Goal: Information Seeking & Learning: Check status

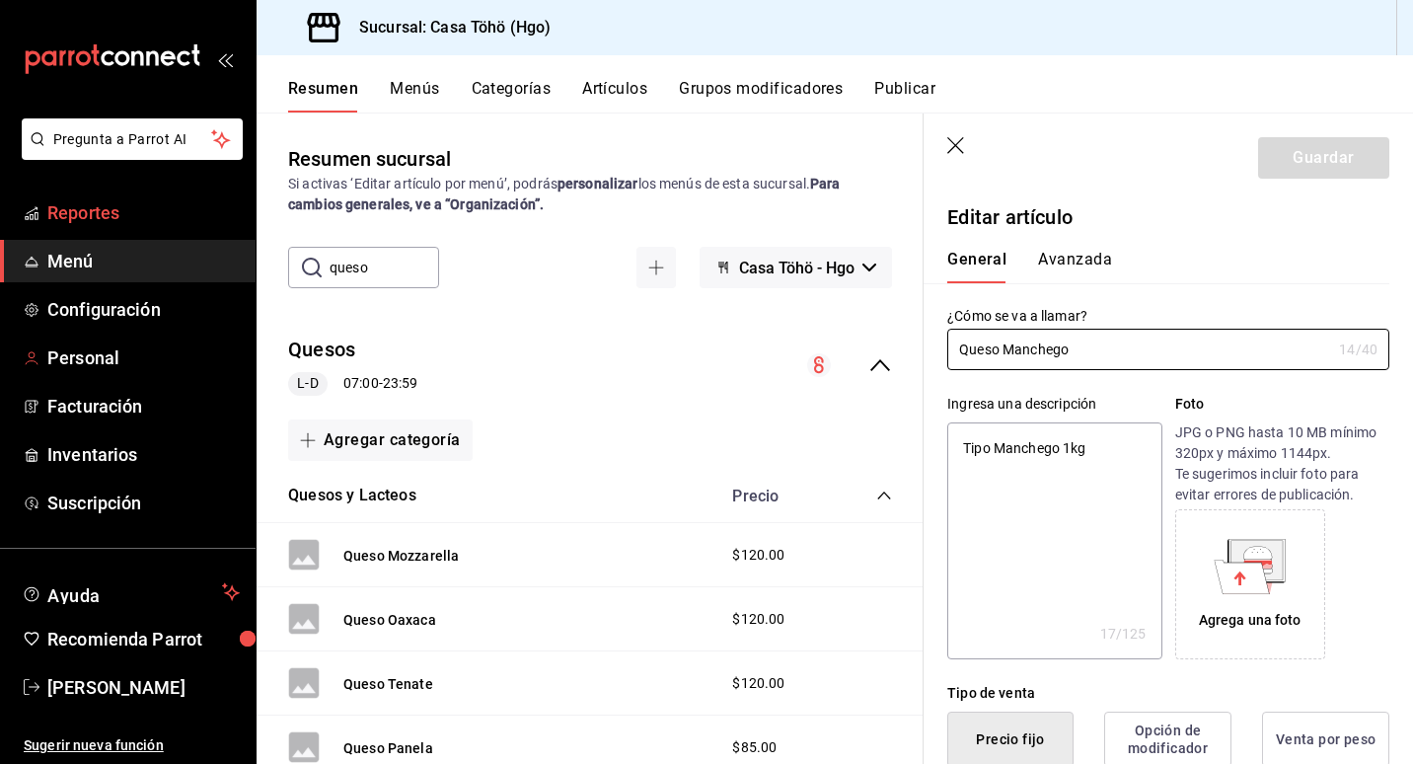
scroll to position [592, 0]
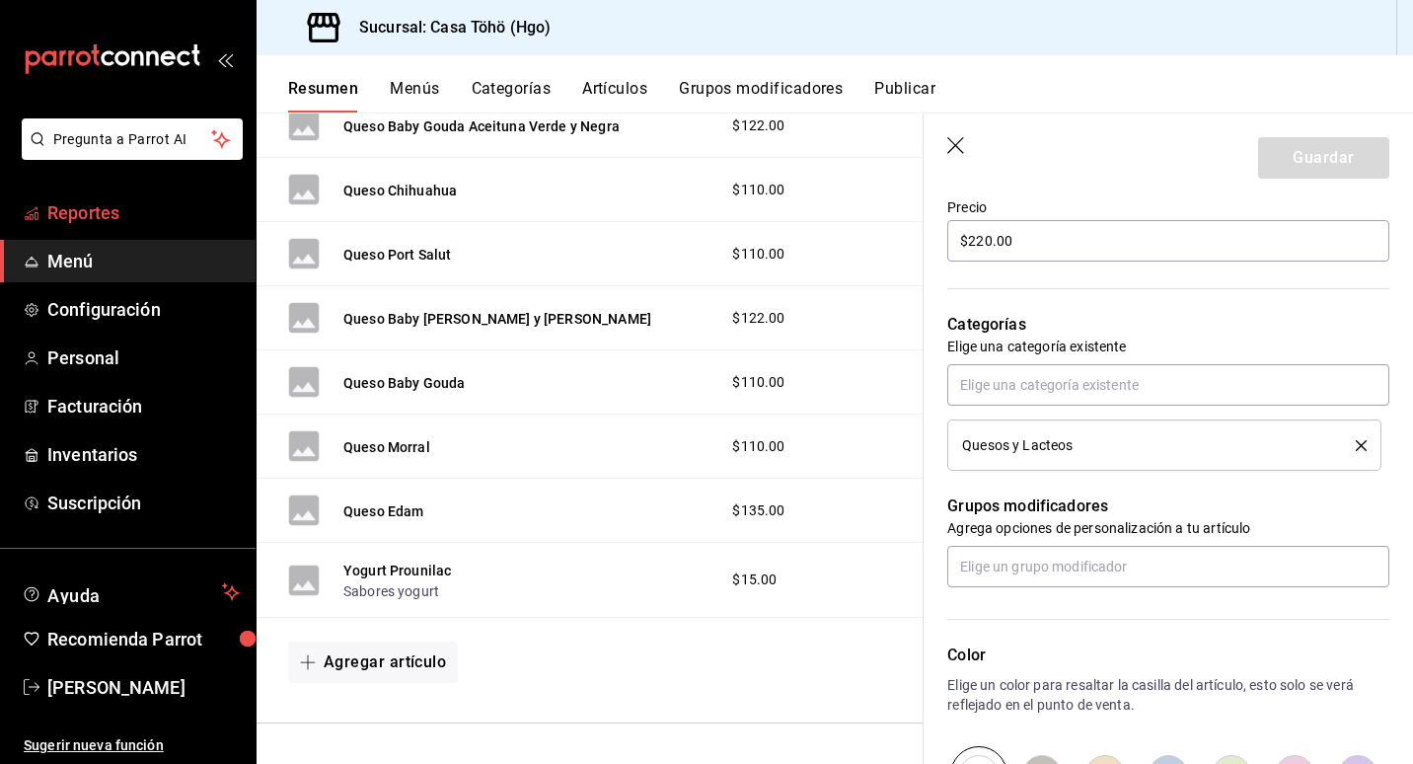
click at [89, 205] on span "Reportes" at bounding box center [143, 212] width 192 height 27
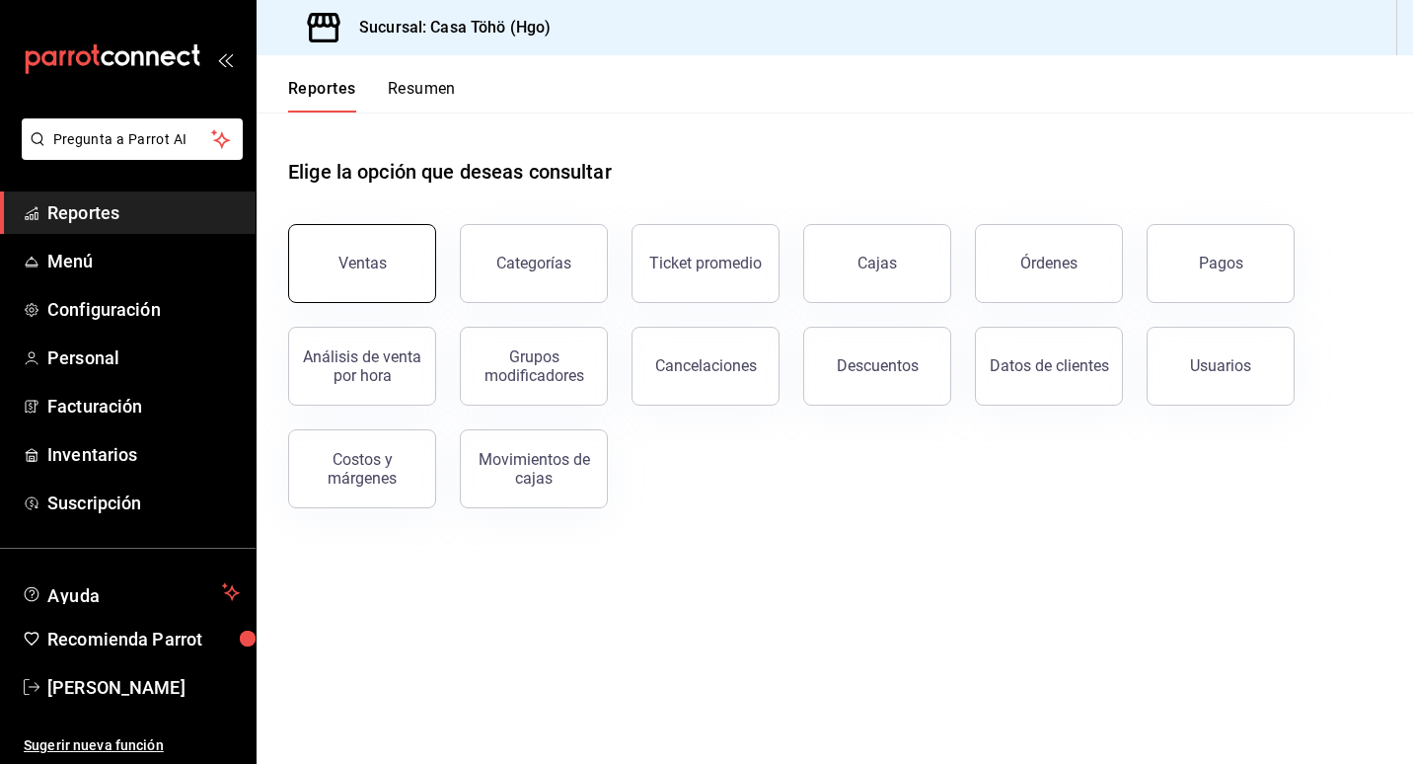
click at [352, 265] on div "Ventas" at bounding box center [362, 263] width 48 height 19
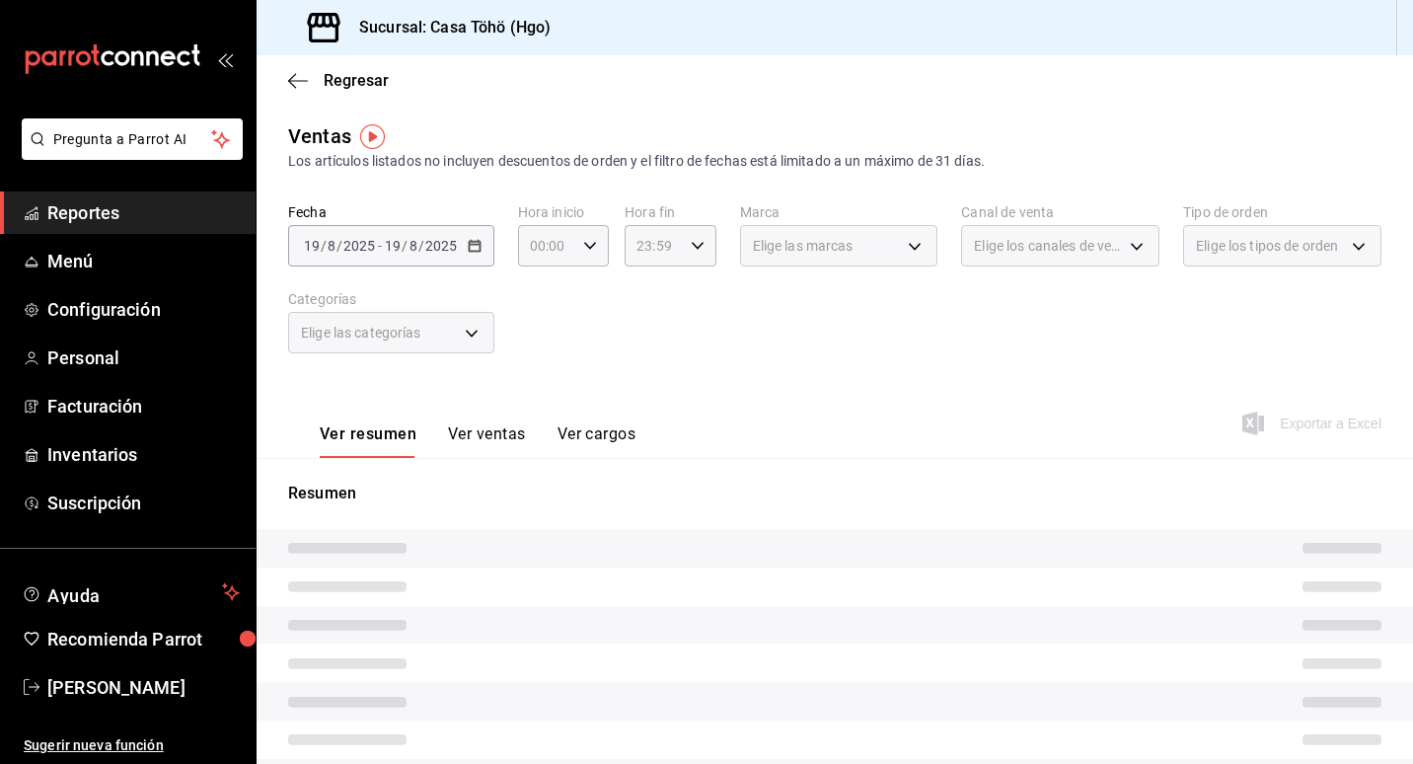
click at [98, 220] on span "Reportes" at bounding box center [143, 212] width 192 height 27
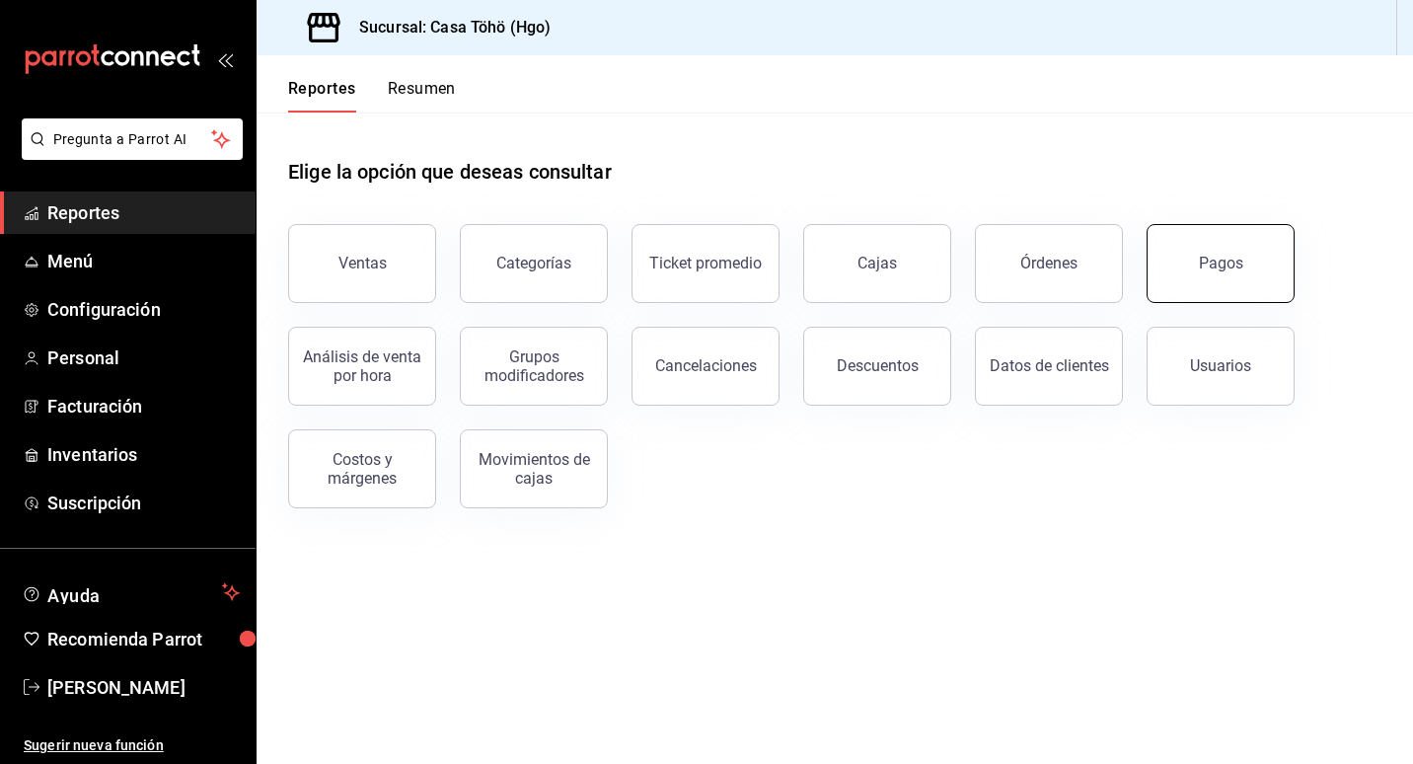
click at [1210, 256] on div "Pagos" at bounding box center [1221, 263] width 44 height 19
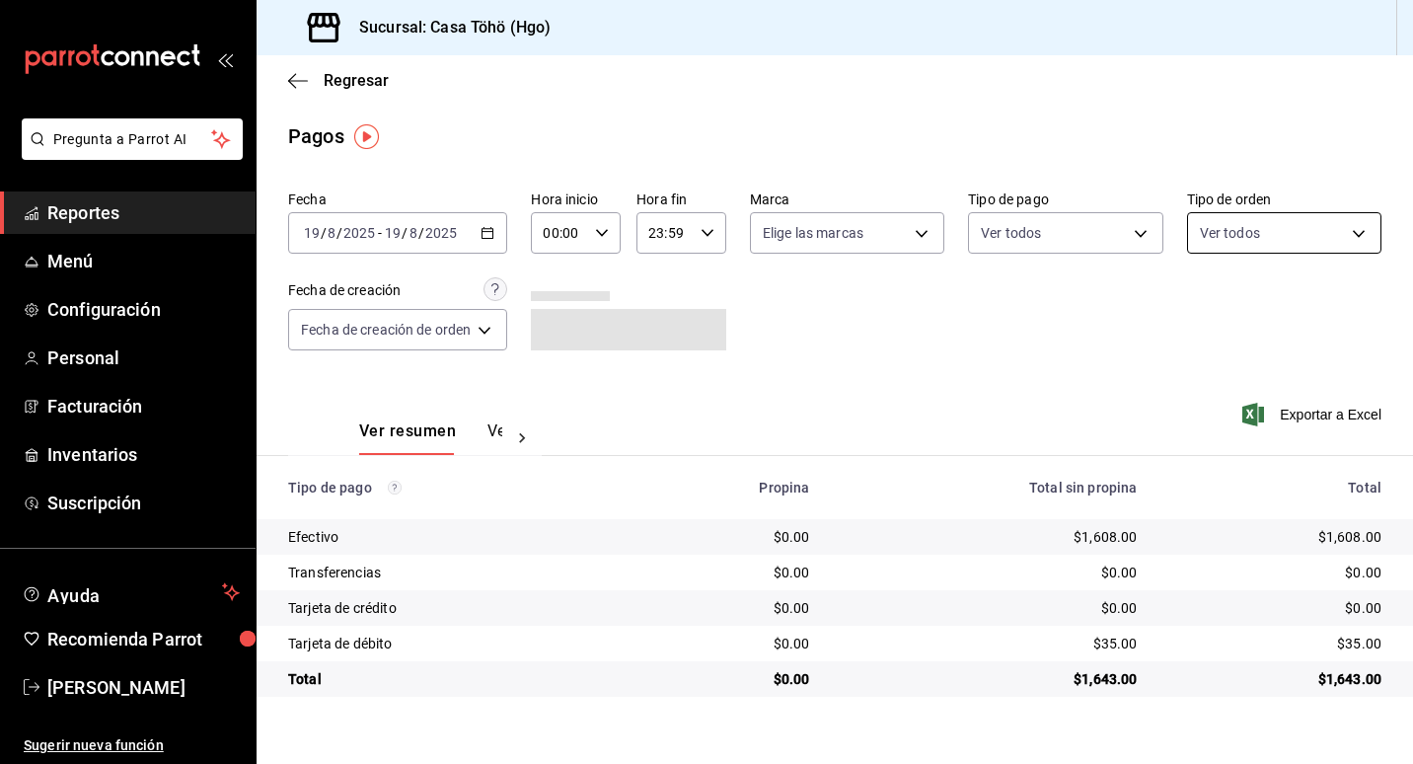
click at [1276, 233] on body "Pregunta a Parrot AI Reportes Menú Configuración Personal Facturación Inventari…" at bounding box center [706, 382] width 1413 height 764
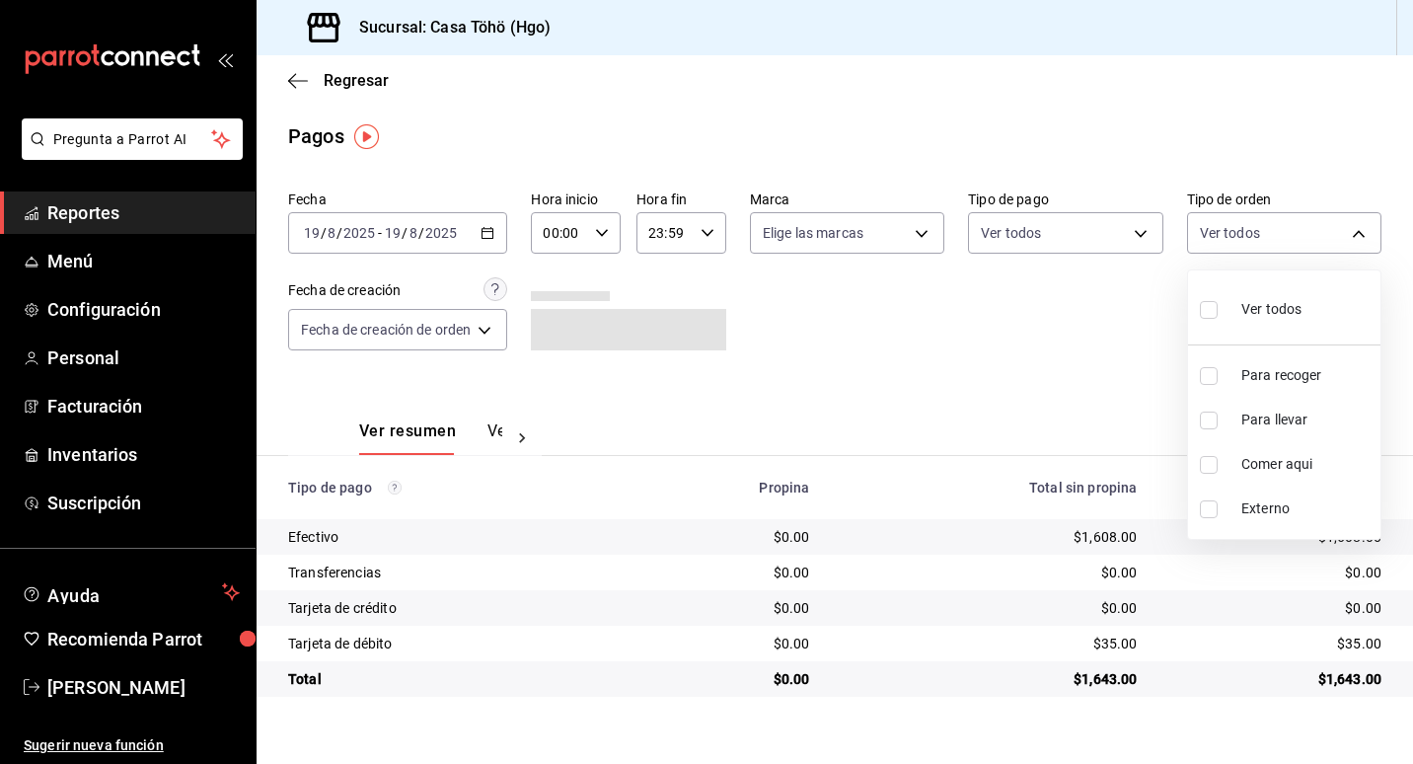
click at [1103, 292] on div at bounding box center [706, 382] width 1413 height 764
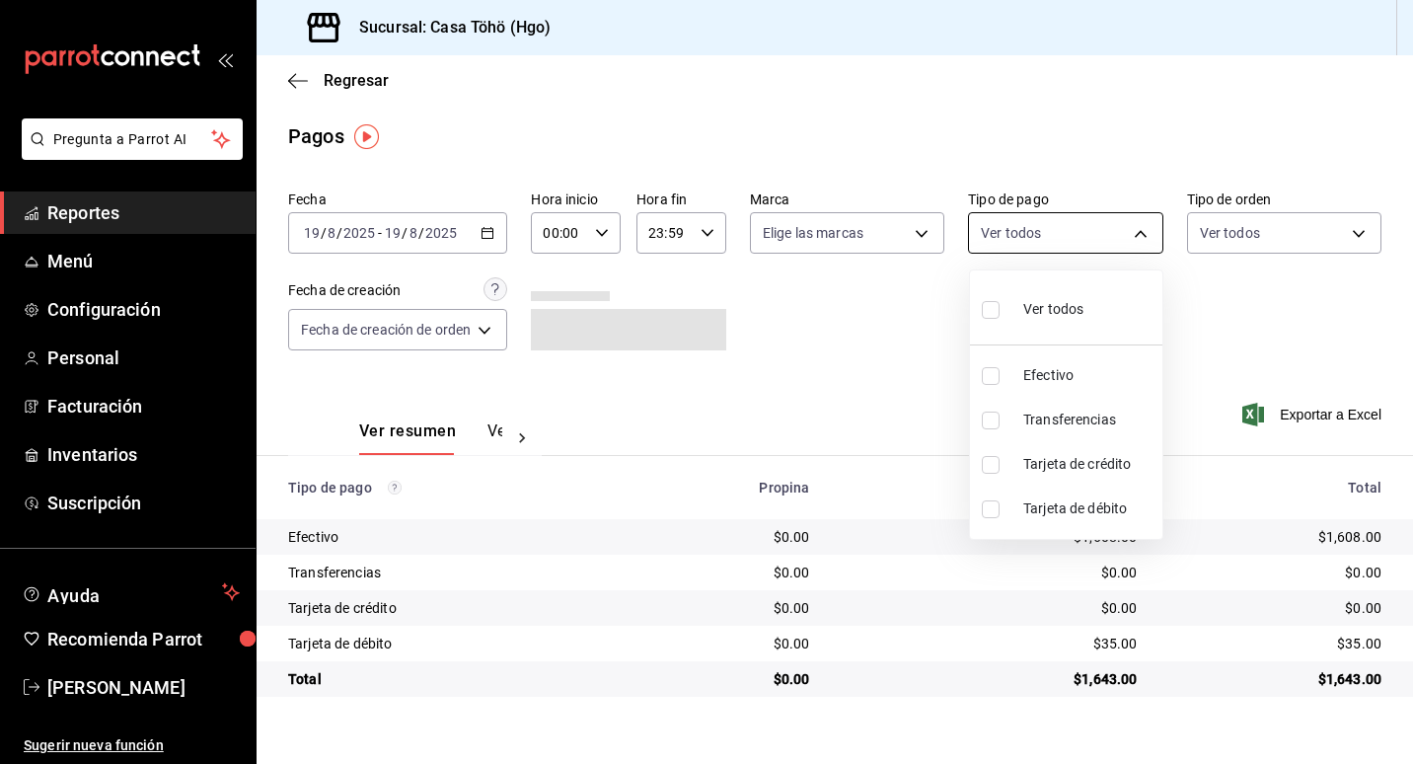
click at [1051, 245] on body "Pregunta a Parrot AI Reportes Menú Configuración Personal Facturación Inventari…" at bounding box center [706, 382] width 1413 height 764
click at [1014, 416] on li "Transferencias" at bounding box center [1066, 420] width 192 height 44
type input "0858c19a-87f8-45f5-b5e1-ffbb2cd5488a"
checkbox input "true"
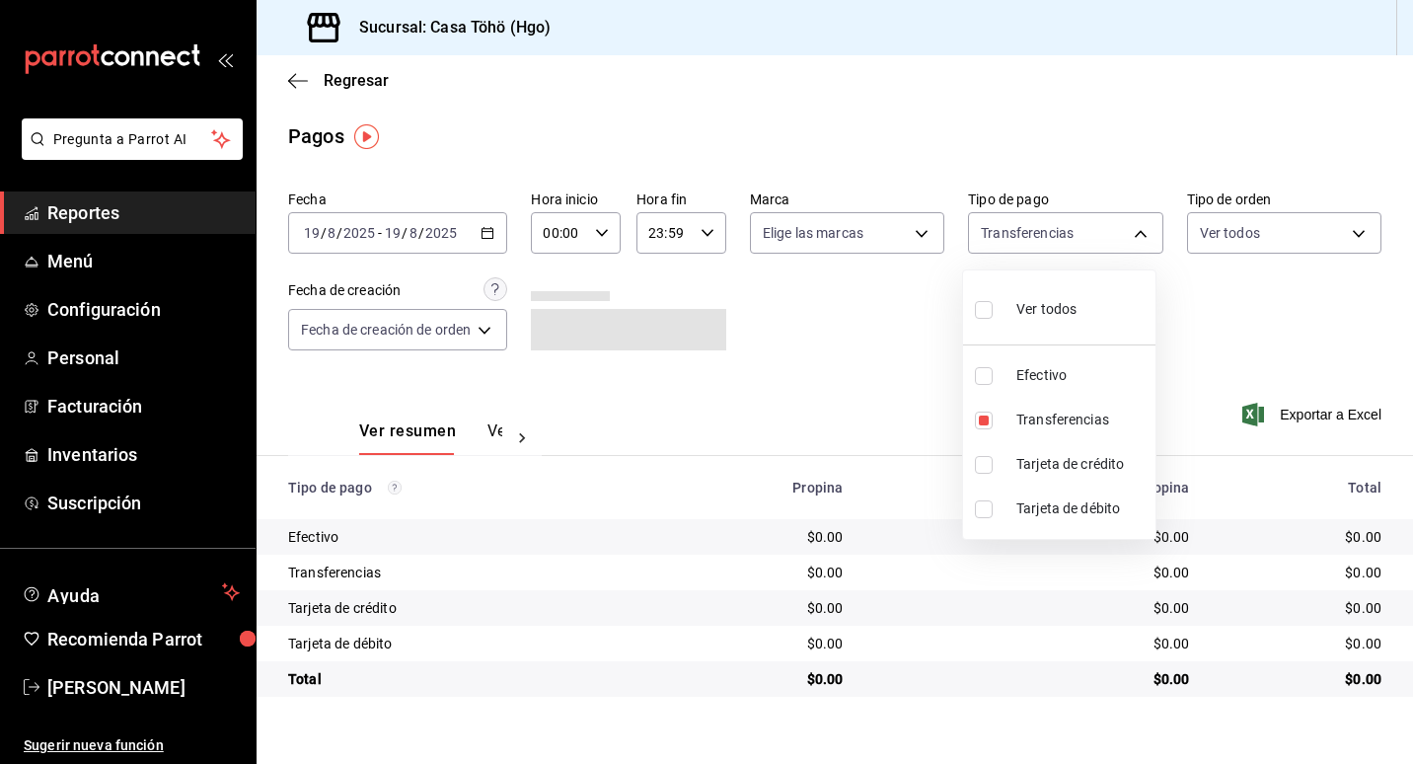
click at [801, 291] on div at bounding box center [706, 382] width 1413 height 764
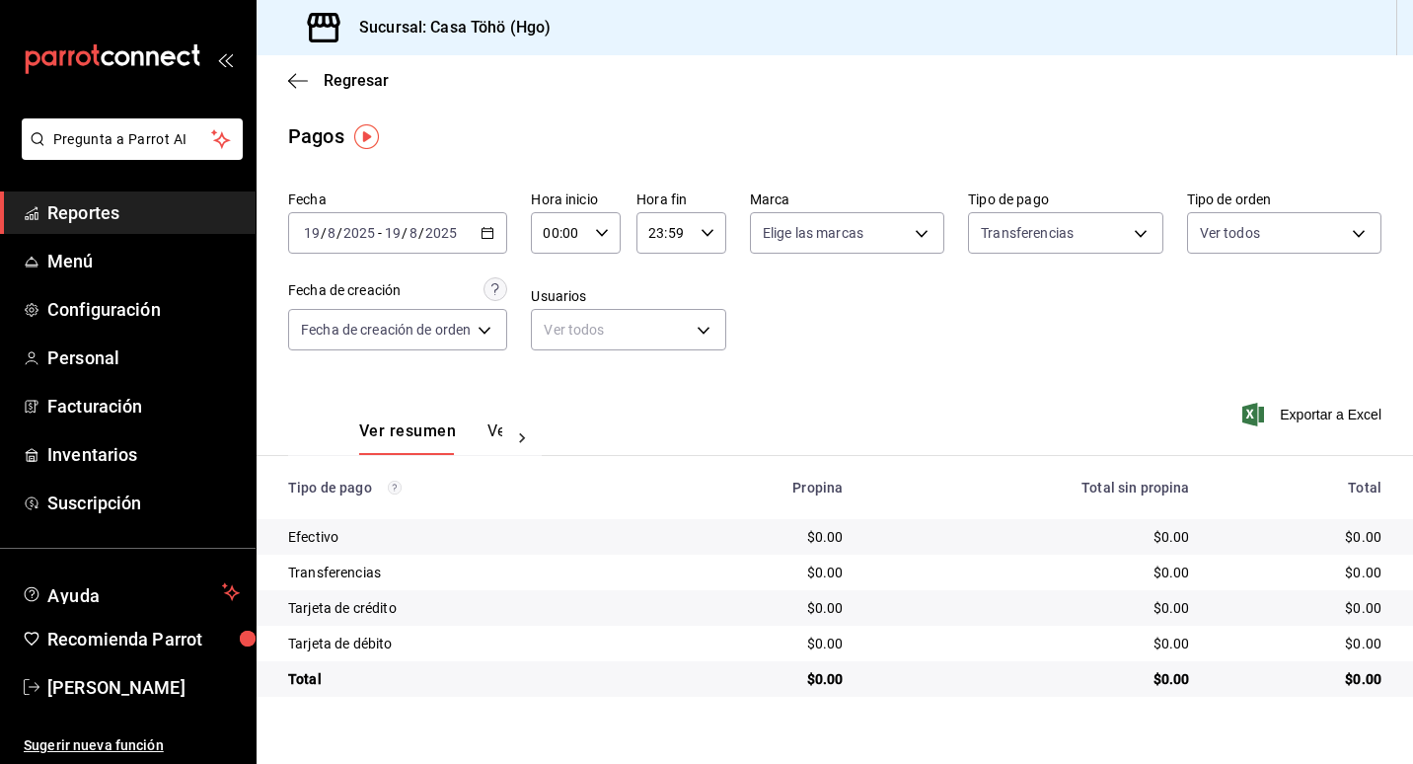
click at [488, 235] on icon "button" at bounding box center [488, 233] width 14 height 14
click at [647, 274] on div "Fecha [DATE] [DATE] - [DATE] [DATE] Hora inicio 00:00 Hora inicio Hora fin 23:5…" at bounding box center [834, 278] width 1093 height 191
click at [684, 272] on div "Fecha [DATE] [DATE] - [DATE] [DATE] Hora inicio 00:00 Hora inicio Hora fin 23:5…" at bounding box center [834, 278] width 1093 height 191
click at [678, 281] on div "Fecha [DATE] [DATE] - [DATE] [DATE] Hora inicio 00:00 Hora inicio Hora fin 23:5…" at bounding box center [834, 278] width 1093 height 191
click at [678, 279] on div "Fecha [DATE] [DATE] - [DATE] [DATE] Hora inicio 00:00 Hora inicio Hora fin 23:5…" at bounding box center [834, 278] width 1093 height 191
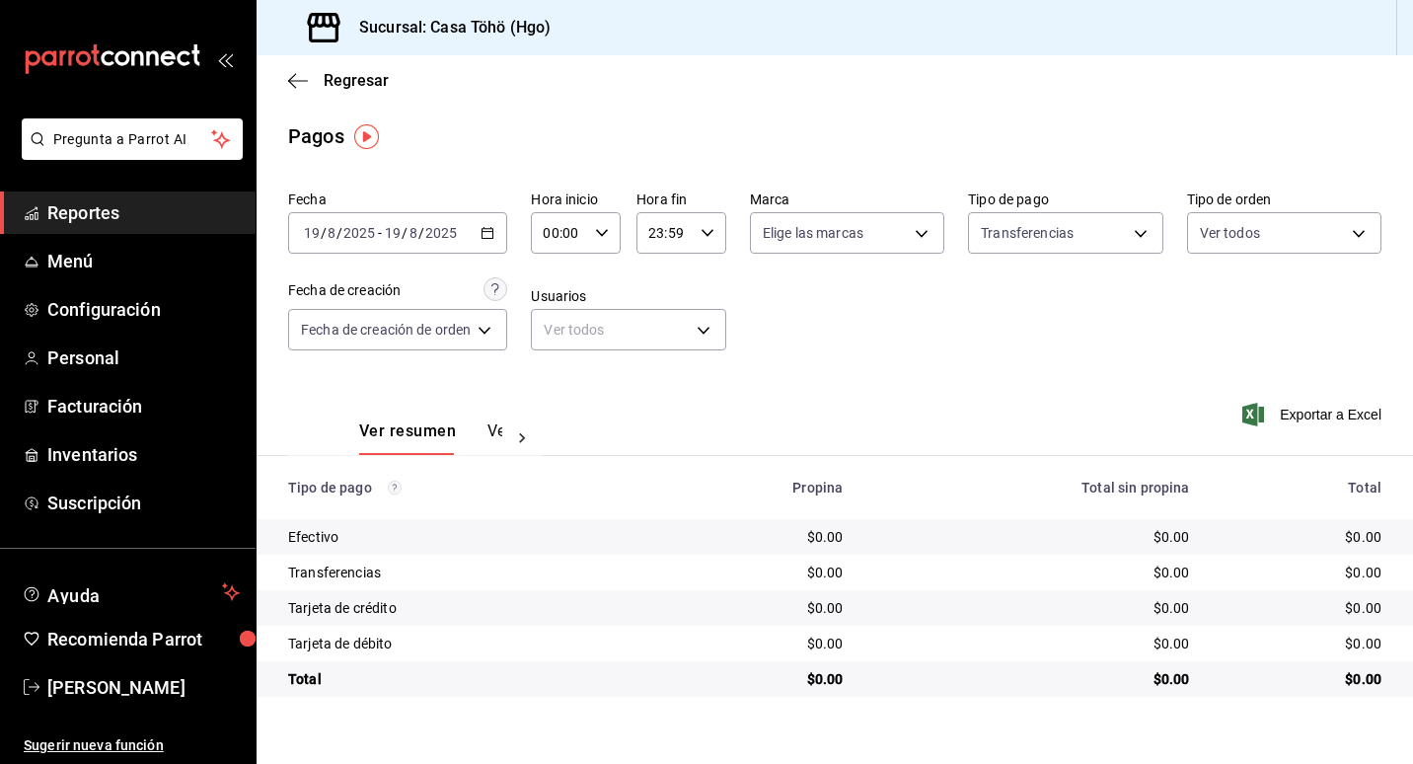
click at [673, 285] on div "Fecha [DATE] [DATE] - [DATE] [DATE] Hora inicio 00:00 Hora inicio Hora fin 23:5…" at bounding box center [834, 278] width 1093 height 191
click at [666, 276] on div "Fecha [DATE] [DATE] - [DATE] [DATE] Hora inicio 00:00 Hora inicio Hora fin 23:5…" at bounding box center [834, 278] width 1093 height 191
click at [687, 283] on div "Fecha [DATE] [DATE] - [DATE] [DATE] Hora inicio 00:00 Hora inicio Hora fin 23:5…" at bounding box center [834, 278] width 1093 height 191
click at [762, 280] on div "Fecha [DATE] [DATE] - [DATE] [DATE] Hora inicio 00:00 Hora inicio Hora fin 23:5…" at bounding box center [834, 278] width 1093 height 191
click at [712, 282] on div "Fecha [DATE] [DATE] - [DATE] [DATE] Hora inicio 00:00 Hora inicio Hora fin 23:5…" at bounding box center [834, 278] width 1093 height 191
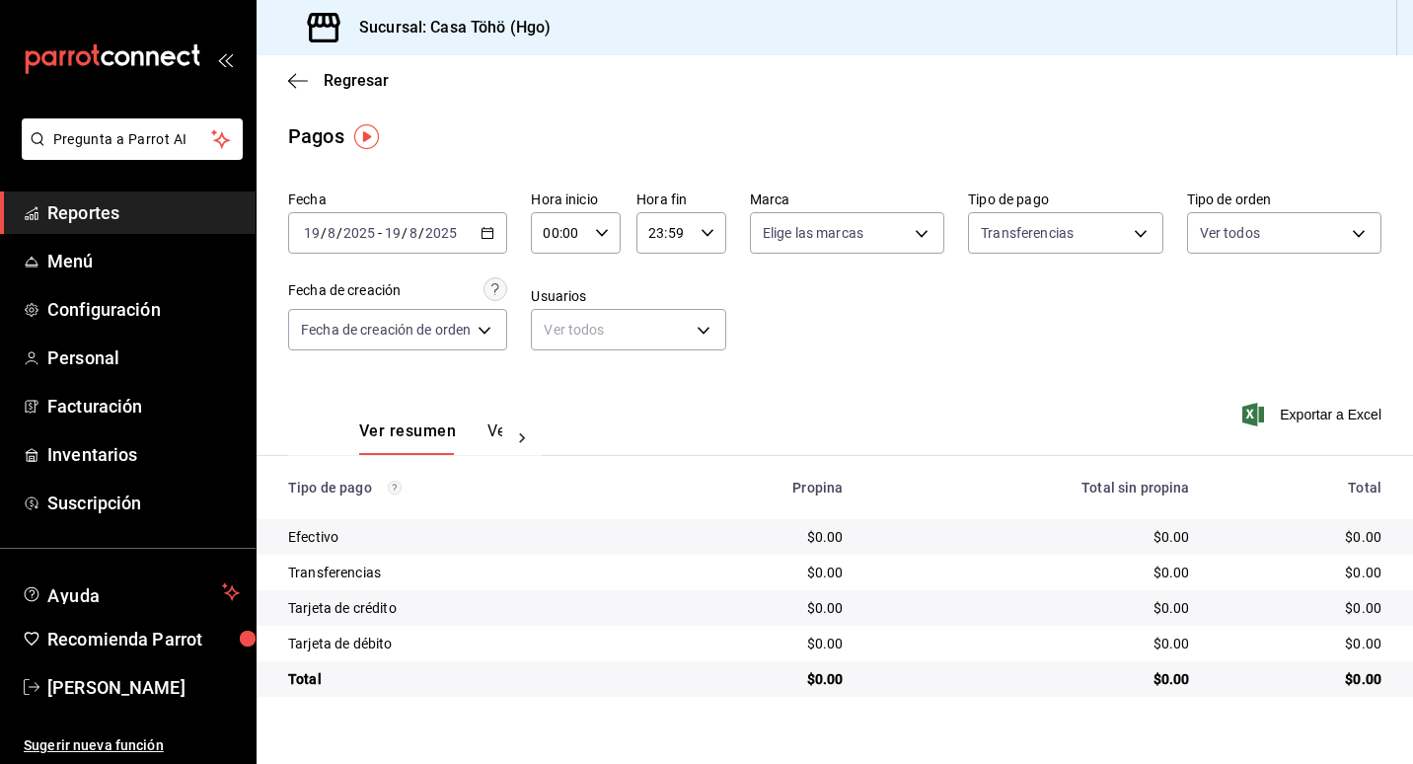
click at [677, 279] on div "Fecha [DATE] [DATE] - [DATE] [DATE] Hora inicio 00:00 Hora inicio Hora fin 23:5…" at bounding box center [834, 278] width 1093 height 191
click at [688, 274] on div "Fecha [DATE] [DATE] - [DATE] [DATE] Hora inicio 00:00 Hora inicio Hora fin 23:5…" at bounding box center [834, 278] width 1093 height 191
click at [769, 291] on div "Fecha [DATE] [DATE] - [DATE] [DATE] Hora inicio 00:00 Hora inicio Hora fin 23:5…" at bounding box center [834, 278] width 1093 height 191
click at [841, 326] on div "Fecha [DATE] [DATE] - [DATE] [DATE] Hora inicio 00:00 Hora inicio Hora fin 23:5…" at bounding box center [834, 278] width 1093 height 191
click at [752, 285] on div "Fecha [DATE] [DATE] - [DATE] [DATE] Hora inicio 00:00 Hora inicio Hora fin 23:5…" at bounding box center [834, 278] width 1093 height 191
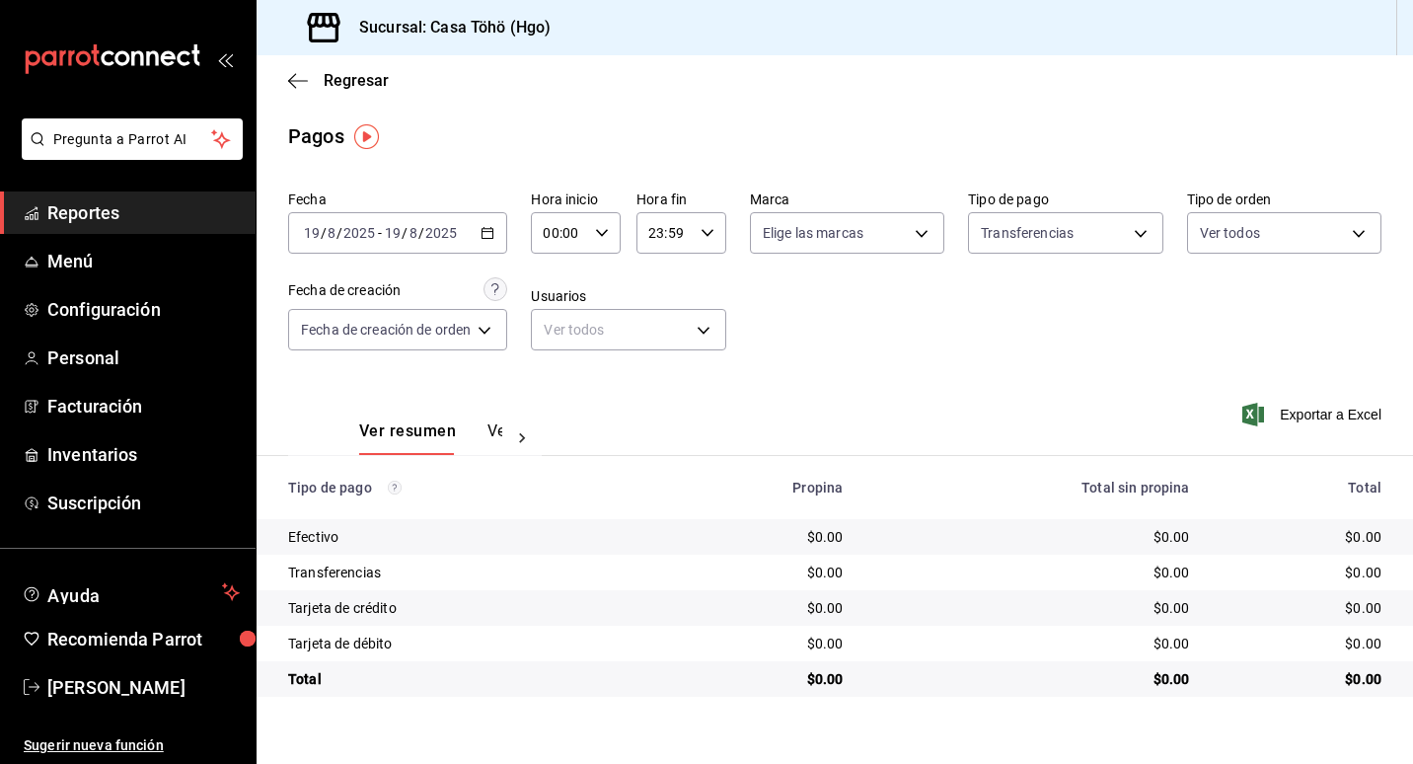
click at [668, 263] on div "Fecha [DATE] [DATE] - [DATE] [DATE] Hora inicio 00:00 Hora inicio Hora fin 23:5…" at bounding box center [834, 278] width 1093 height 191
click at [671, 282] on div "Fecha [DATE] [DATE] - [DATE] [DATE] Hora inicio 00:00 Hora inicio Hora fin 23:5…" at bounding box center [834, 278] width 1093 height 191
click at [690, 274] on div "Fecha [DATE] [DATE] - [DATE] [DATE] Hora inicio 00:00 Hora inicio Hora fin 23:5…" at bounding box center [834, 278] width 1093 height 191
click at [720, 273] on div "Fecha [DATE] [DATE] - [DATE] [DATE] Hora inicio 00:00 Hora inicio Hora fin 23:5…" at bounding box center [834, 278] width 1093 height 191
click at [688, 273] on div "Fecha [DATE] [DATE] - [DATE] [DATE] Hora inicio 00:00 Hora inicio Hora fin 23:5…" at bounding box center [834, 278] width 1093 height 191
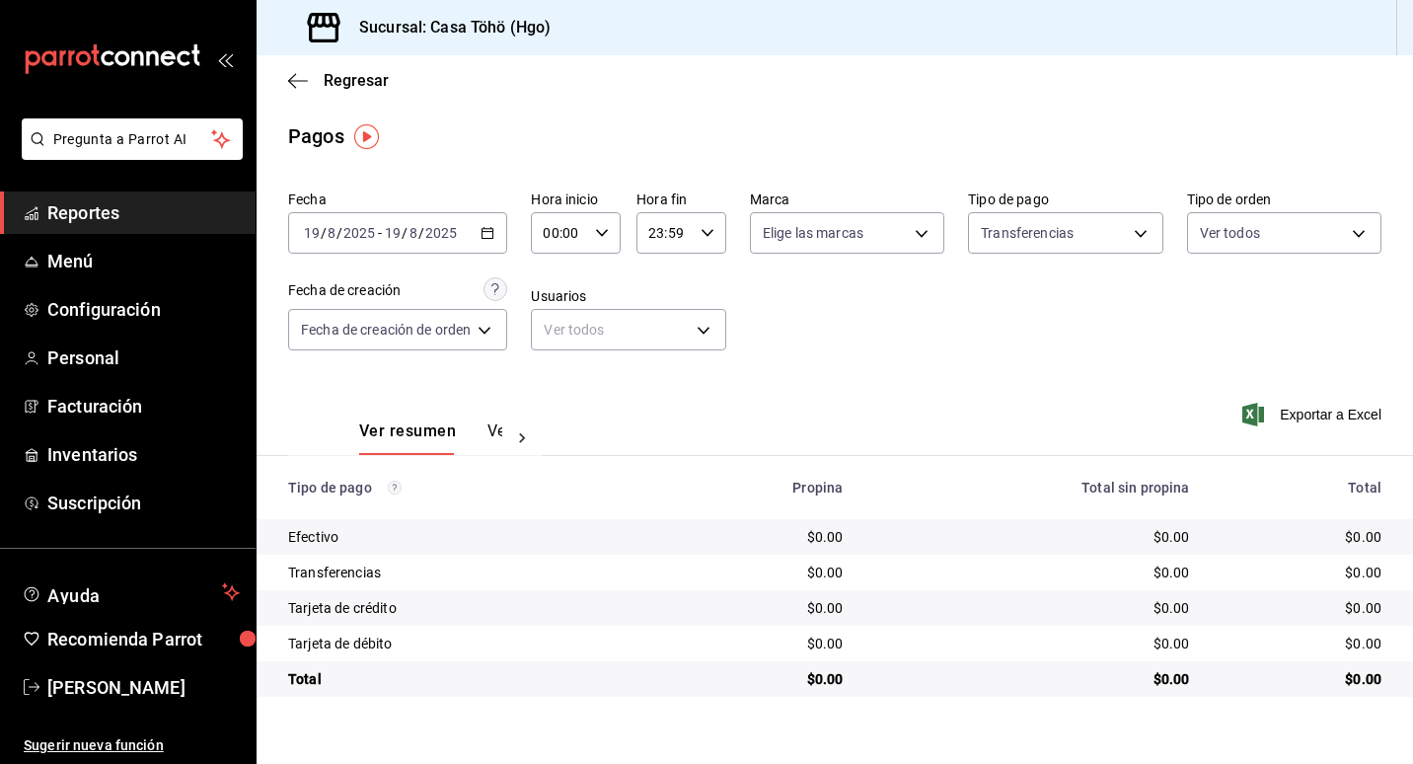
click at [684, 273] on div "Fecha [DATE] [DATE] - [DATE] [DATE] Hora inicio 00:00 Hora inicio Hora fin 23:5…" at bounding box center [834, 278] width 1093 height 191
click at [675, 269] on div "Fecha [DATE] [DATE] - [DATE] [DATE] Hora inicio 00:00 Hora inicio Hora fin 23:5…" at bounding box center [834, 278] width 1093 height 191
click at [662, 276] on div "Fecha [DATE] [DATE] - [DATE] [DATE] Hora inicio 00:00 Hora inicio Hora fin 23:5…" at bounding box center [834, 278] width 1093 height 191
click at [669, 275] on div "Fecha [DATE] [DATE] - [DATE] [DATE] Hora inicio 00:00 Hora inicio Hora fin 23:5…" at bounding box center [834, 278] width 1093 height 191
click at [669, 273] on div "Fecha [DATE] [DATE] - [DATE] [DATE] Hora inicio 00:00 Hora inicio Hora fin 23:5…" at bounding box center [834, 278] width 1093 height 191
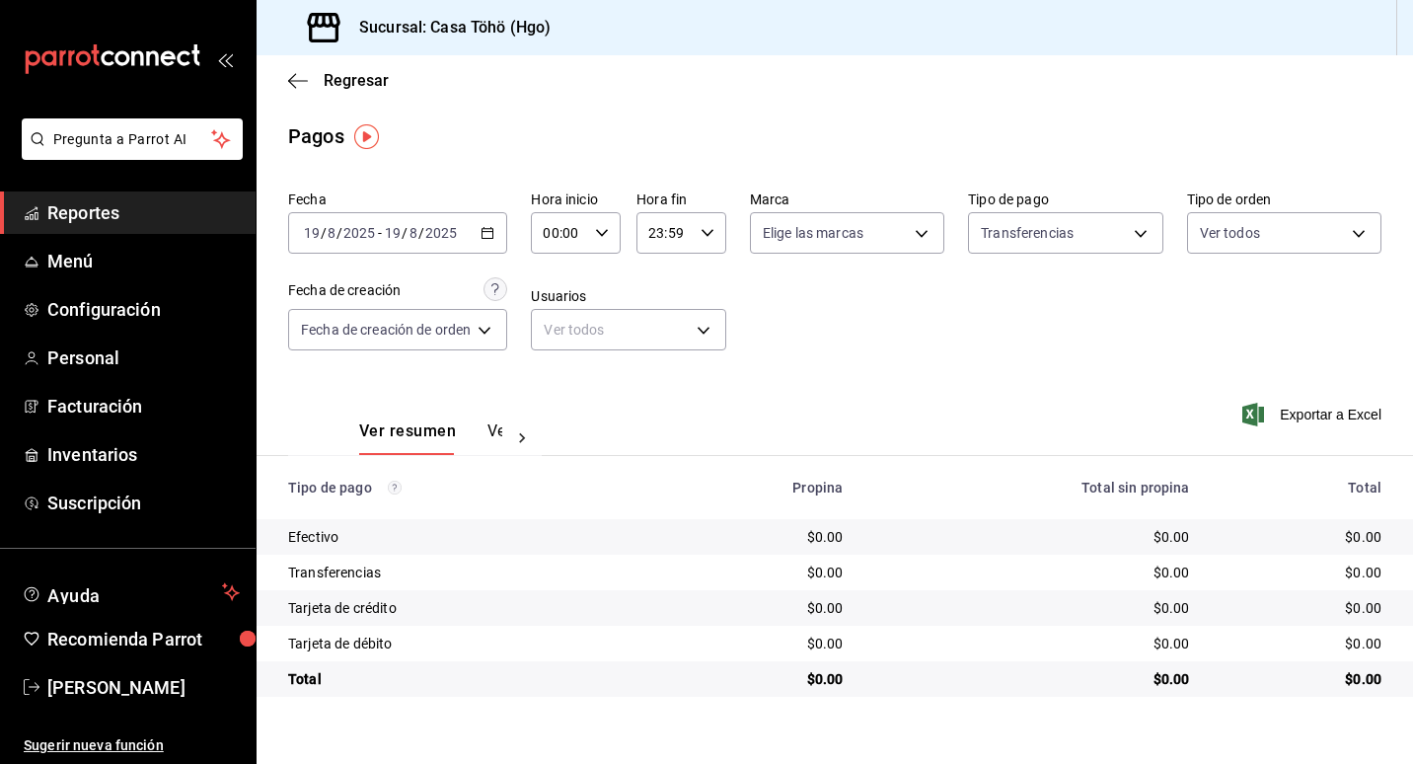
click at [669, 273] on div "Fecha [DATE] [DATE] - [DATE] [DATE] Hora inicio 00:00 Hora inicio Hora fin 23:5…" at bounding box center [834, 278] width 1093 height 191
click at [692, 269] on div "Fecha [DATE] [DATE] - [DATE] [DATE] Hora inicio 00:00 Hora inicio Hora fin 23:5…" at bounding box center [834, 278] width 1093 height 191
click at [681, 269] on div "Fecha [DATE] [DATE] - [DATE] [DATE] Hora inicio 00:00 Hora inicio Hora fin 23:5…" at bounding box center [834, 278] width 1093 height 191
click at [670, 274] on div "Fecha [DATE] [DATE] - [DATE] [DATE] Hora inicio 00:00 Hora inicio Hora fin 23:5…" at bounding box center [834, 278] width 1093 height 191
click at [686, 278] on div "Fecha [DATE] [DATE] - [DATE] [DATE] Hora inicio 00:00 Hora inicio Hora fin 23:5…" at bounding box center [834, 278] width 1093 height 191
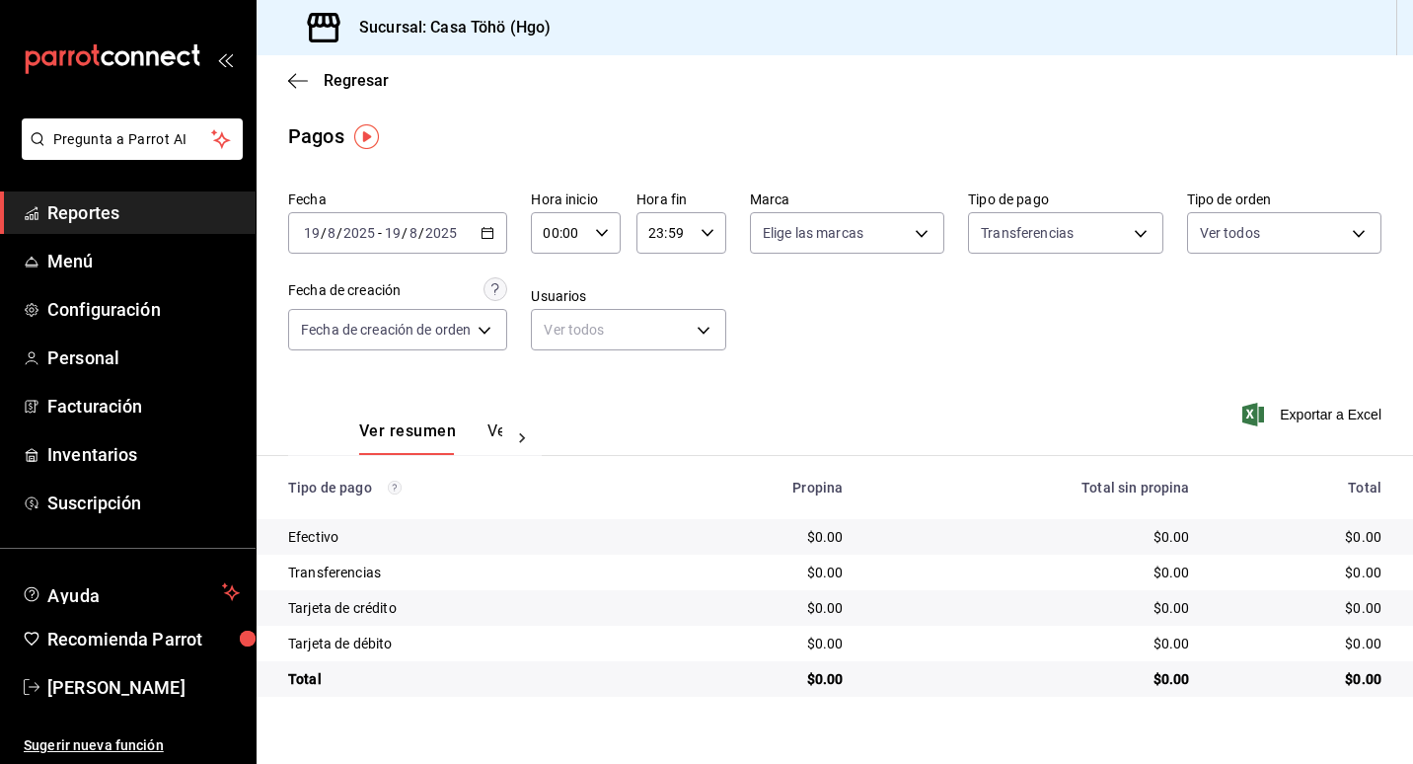
click at [754, 113] on main "Regresar Pagos Fecha [DATE] [DATE] - [DATE] [DATE] Hora inicio 00:00 Hora inici…" at bounding box center [835, 409] width 1157 height 709
click at [914, 333] on div "Fecha [DATE] [DATE] - [DATE] [DATE] Hora inicio 00:00 Hora inicio Hora fin 23:5…" at bounding box center [834, 278] width 1093 height 191
click at [888, 333] on div "Fecha [DATE] [DATE] - [DATE] [DATE] Hora inicio 00:00 Hora inicio Hora fin 23:5…" at bounding box center [834, 278] width 1093 height 191
click at [865, 334] on div "Fecha [DATE] [DATE] - [DATE] [DATE] Hora inicio 00:00 Hora inicio Hora fin 23:5…" at bounding box center [834, 278] width 1093 height 191
click at [782, 288] on div "Fecha [DATE] [DATE] - [DATE] [DATE] Hora inicio 00:00 Hora inicio Hora fin 23:5…" at bounding box center [834, 278] width 1093 height 191
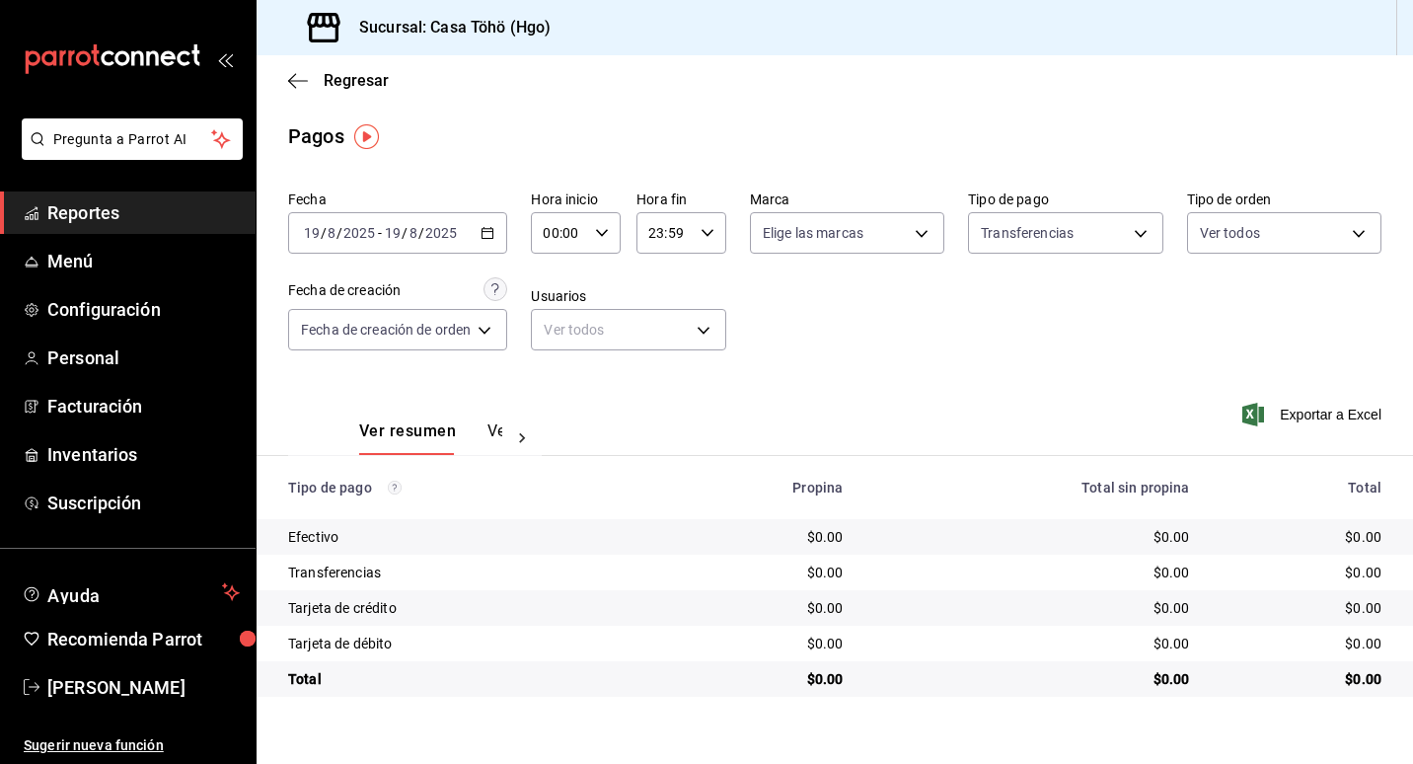
click at [721, 275] on div "Fecha [DATE] [DATE] - [DATE] [DATE] Hora inicio 00:00 Hora inicio Hora fin 23:5…" at bounding box center [834, 278] width 1093 height 191
click at [683, 275] on div "Fecha [DATE] [DATE] - [DATE] [DATE] Hora inicio 00:00 Hora inicio Hora fin 23:5…" at bounding box center [834, 278] width 1093 height 191
click at [743, 282] on div "Fecha [DATE] [DATE] - [DATE] [DATE] Hora inicio 00:00 Hora inicio Hora fin 23:5…" at bounding box center [834, 278] width 1093 height 191
click at [683, 271] on div "Fecha [DATE] [DATE] - [DATE] [DATE] Hora inicio 00:00 Hora inicio Hora fin 23:5…" at bounding box center [834, 278] width 1093 height 191
click at [661, 273] on div "Fecha [DATE] [DATE] - [DATE] [DATE] Hora inicio 00:00 Hora inicio Hora fin 23:5…" at bounding box center [834, 278] width 1093 height 191
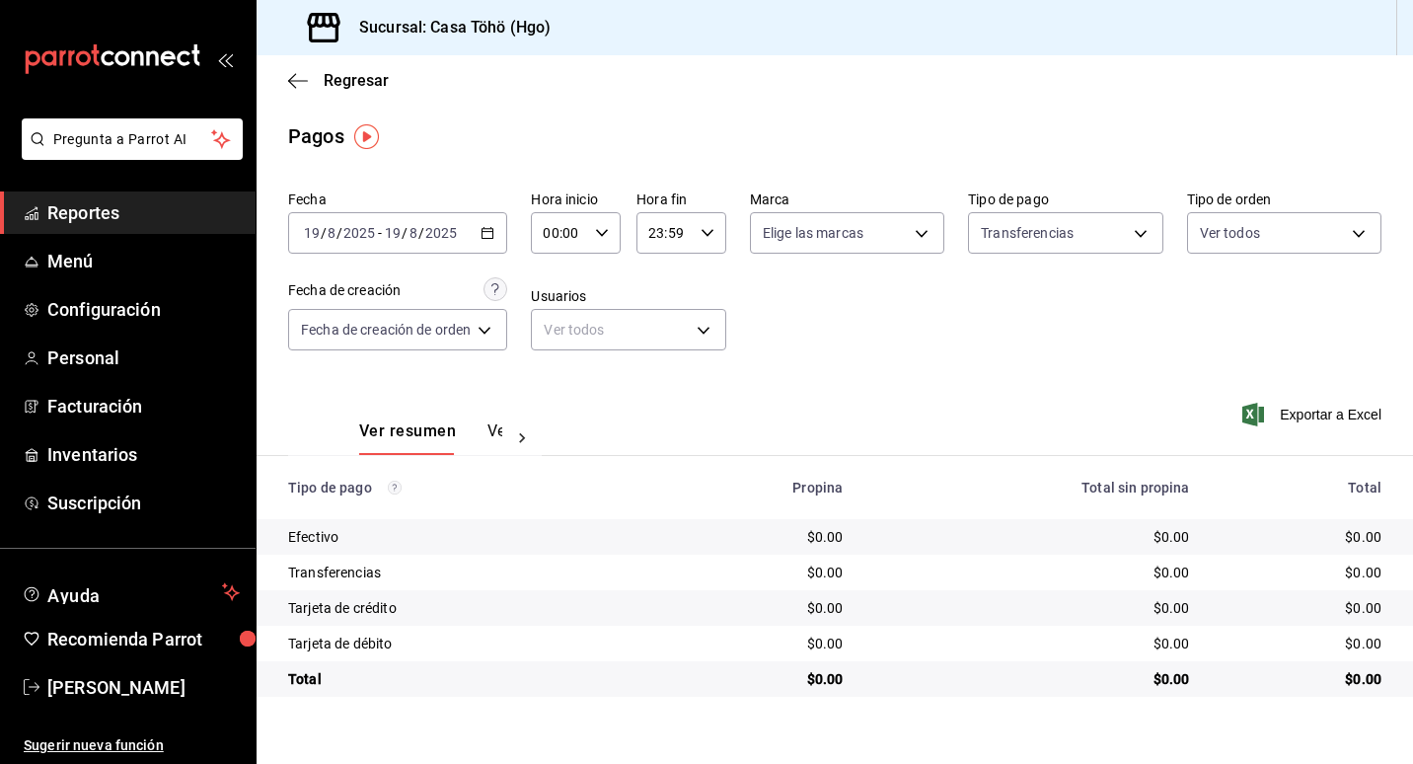
click at [673, 273] on div "Fecha [DATE] [DATE] - [DATE] [DATE] Hora inicio 00:00 Hora inicio Hora fin 23:5…" at bounding box center [834, 278] width 1093 height 191
click at [685, 271] on div "Fecha [DATE] [DATE] - [DATE] [DATE] Hora inicio 00:00 Hora inicio Hora fin 23:5…" at bounding box center [834, 278] width 1093 height 191
click at [840, 283] on div "Fecha [DATE] [DATE] - [DATE] [DATE] Hora inicio 00:00 Hora inicio Hora fin 23:5…" at bounding box center [834, 278] width 1093 height 191
click at [674, 273] on div "Fecha [DATE] [DATE] - [DATE] [DATE] Hora inicio 00:00 Hora inicio Hora fin 23:5…" at bounding box center [834, 278] width 1093 height 191
click at [781, 292] on div "Fecha [DATE] [DATE] - [DATE] [DATE] Hora inicio 00:00 Hora inicio Hora fin 23:5…" at bounding box center [834, 278] width 1093 height 191
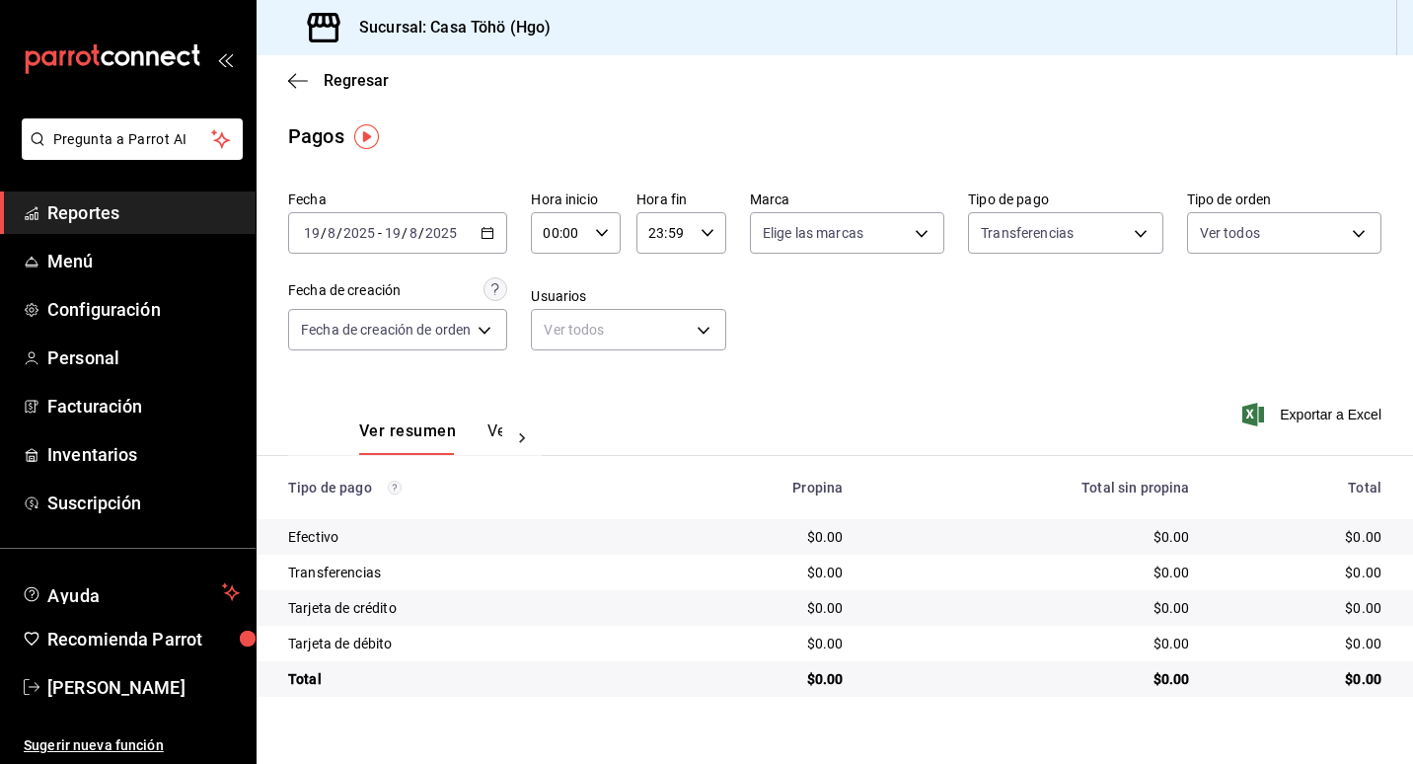
click at [789, 312] on div "Fecha [DATE] [DATE] - [DATE] [DATE] Hora inicio 00:00 Hora inicio Hora fin 23:5…" at bounding box center [834, 278] width 1093 height 191
click at [748, 287] on div "Fecha [DATE] [DATE] - [DATE] [DATE] Hora inicio 00:00 Hora inicio Hora fin 23:5…" at bounding box center [834, 278] width 1093 height 191
click at [680, 274] on div "Fecha [DATE] [DATE] - [DATE] [DATE] Hora inicio 00:00 Hora inicio Hora fin 23:5…" at bounding box center [834, 278] width 1093 height 191
click at [780, 315] on div "Fecha [DATE] [DATE] - [DATE] [DATE] Hora inicio 00:00 Hora inicio Hora fin 23:5…" at bounding box center [834, 278] width 1093 height 191
click at [734, 224] on div "Fecha [DATE] [DATE] - [DATE] [DATE] Hora inicio 00:00 Hora inicio Hora fin 23:5…" at bounding box center [834, 278] width 1093 height 191
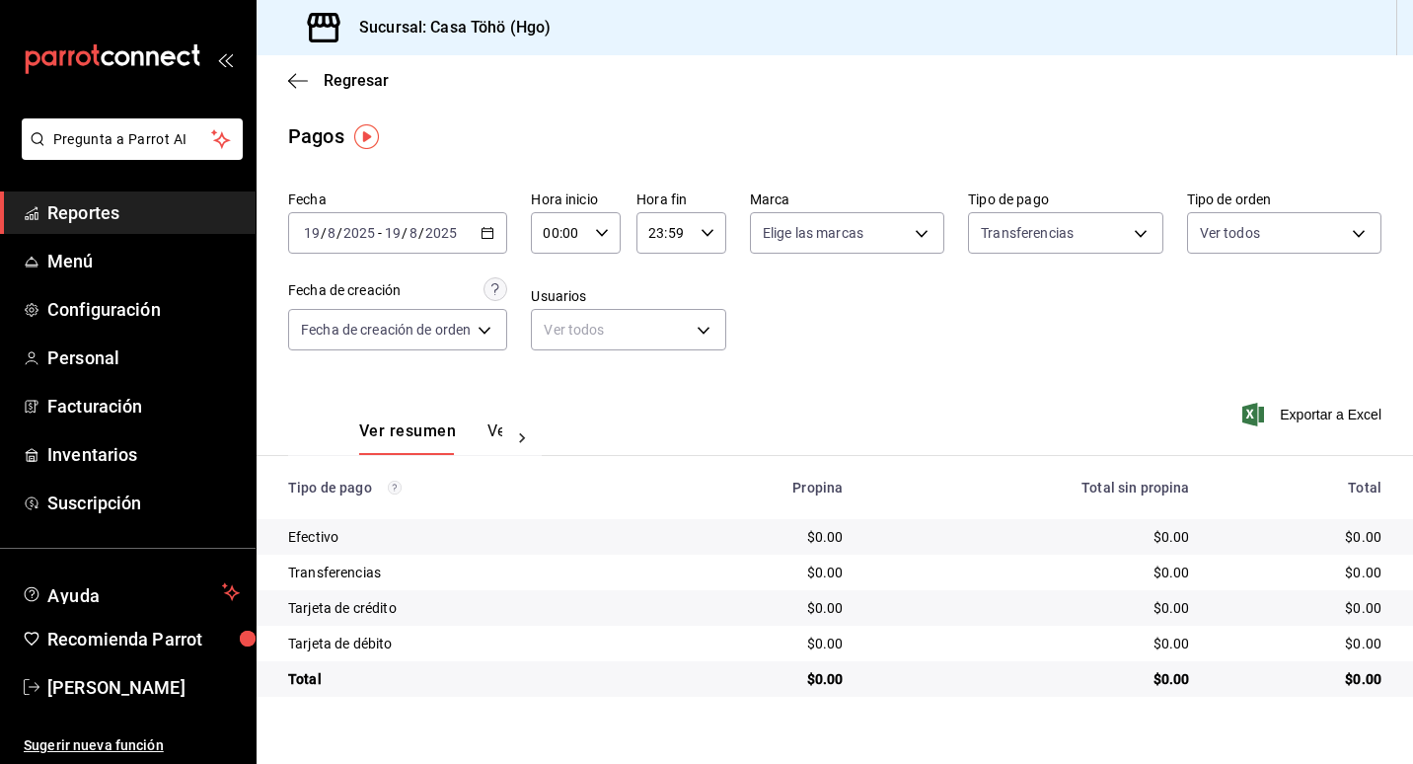
click at [734, 228] on div "Fecha [DATE] [DATE] - [DATE] [DATE] Hora inicio 00:00 Hora inicio Hora fin 23:5…" at bounding box center [834, 278] width 1093 height 191
click at [773, 274] on div "Fecha [DATE] [DATE] - [DATE] [DATE] Hora inicio 00:00 Hora inicio Hora fin 23:5…" at bounding box center [834, 278] width 1093 height 191
click at [783, 293] on div "Fecha [DATE] [DATE] - [DATE] [DATE] Hora inicio 00:00 Hora inicio Hora fin 23:5…" at bounding box center [834, 278] width 1093 height 191
click at [674, 277] on div "Fecha [DATE] [DATE] - [DATE] [DATE] Hora inicio 00:00 Hora inicio Hora fin 23:5…" at bounding box center [834, 278] width 1093 height 191
click at [771, 277] on div "Fecha [DATE] [DATE] - [DATE] [DATE] Hora inicio 00:00 Hora inicio Hora fin 23:5…" at bounding box center [834, 278] width 1093 height 191
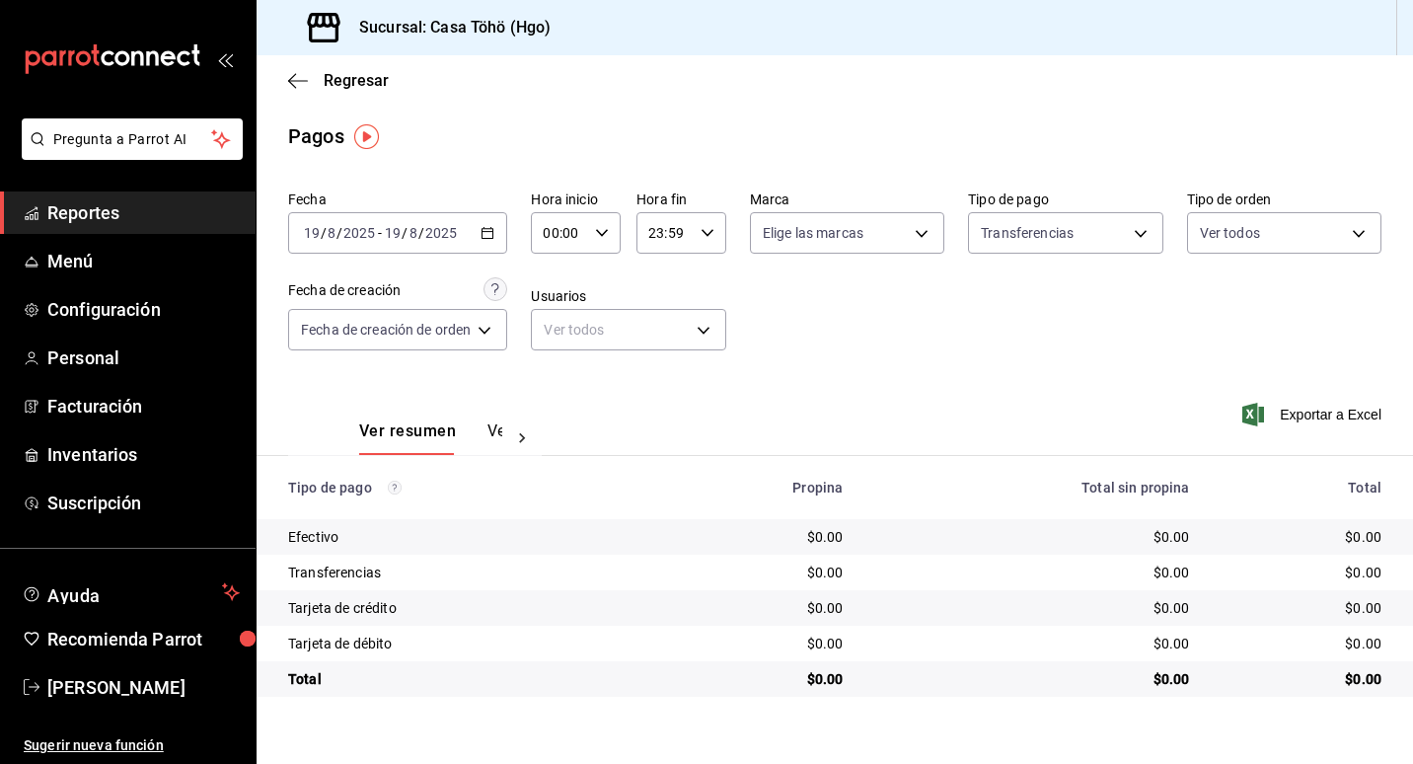
click at [679, 273] on div "Fecha [DATE] [DATE] - [DATE] [DATE] Hora inicio 00:00 Hora inicio Hora fin 23:5…" at bounding box center [834, 278] width 1093 height 191
click at [684, 267] on div "Fecha [DATE] [DATE] - [DATE] [DATE] Hora inicio 00:00 Hora inicio Hora fin 23:5…" at bounding box center [834, 278] width 1093 height 191
click at [822, 278] on div "Fecha [DATE] [DATE] - [DATE] [DATE] Hora inicio 00:00 Hora inicio Hora fin 23:5…" at bounding box center [834, 278] width 1093 height 191
click at [684, 275] on div "Fecha [DATE] [DATE] - [DATE] [DATE] Hora inicio 00:00 Hora inicio Hora fin 23:5…" at bounding box center [834, 278] width 1093 height 191
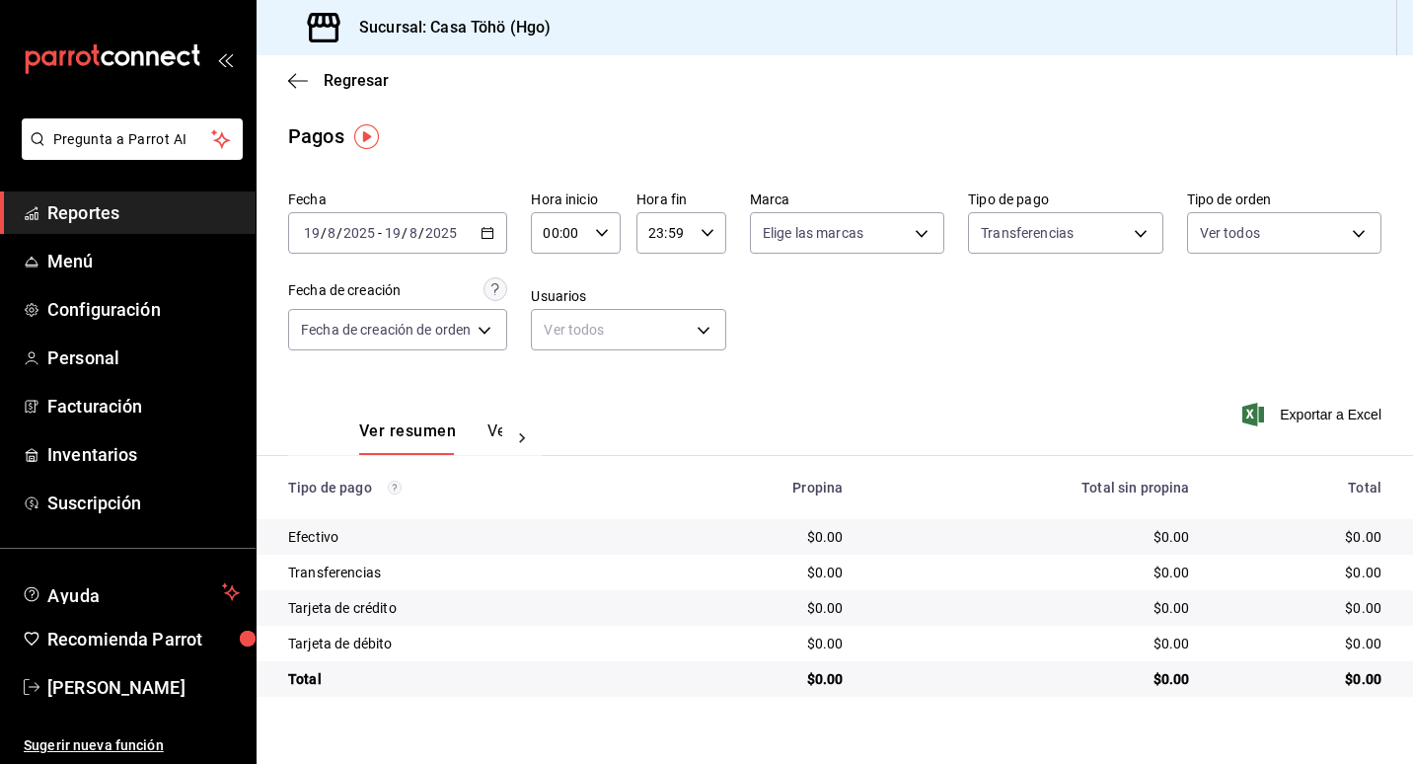
click at [679, 266] on div "Fecha [DATE] [DATE] - [DATE] [DATE] Hora inicio 00:00 Hora inicio Hora fin 23:5…" at bounding box center [834, 278] width 1093 height 191
click at [678, 267] on div "Fecha [DATE] [DATE] - [DATE] [DATE] Hora inicio 00:00 Hora inicio Hora fin 23:5…" at bounding box center [834, 278] width 1093 height 191
click at [634, 271] on div "Fecha [DATE] [DATE] - [DATE] [DATE] Hora inicio 00:00 Hora inicio Hora fin 23:5…" at bounding box center [834, 278] width 1093 height 191
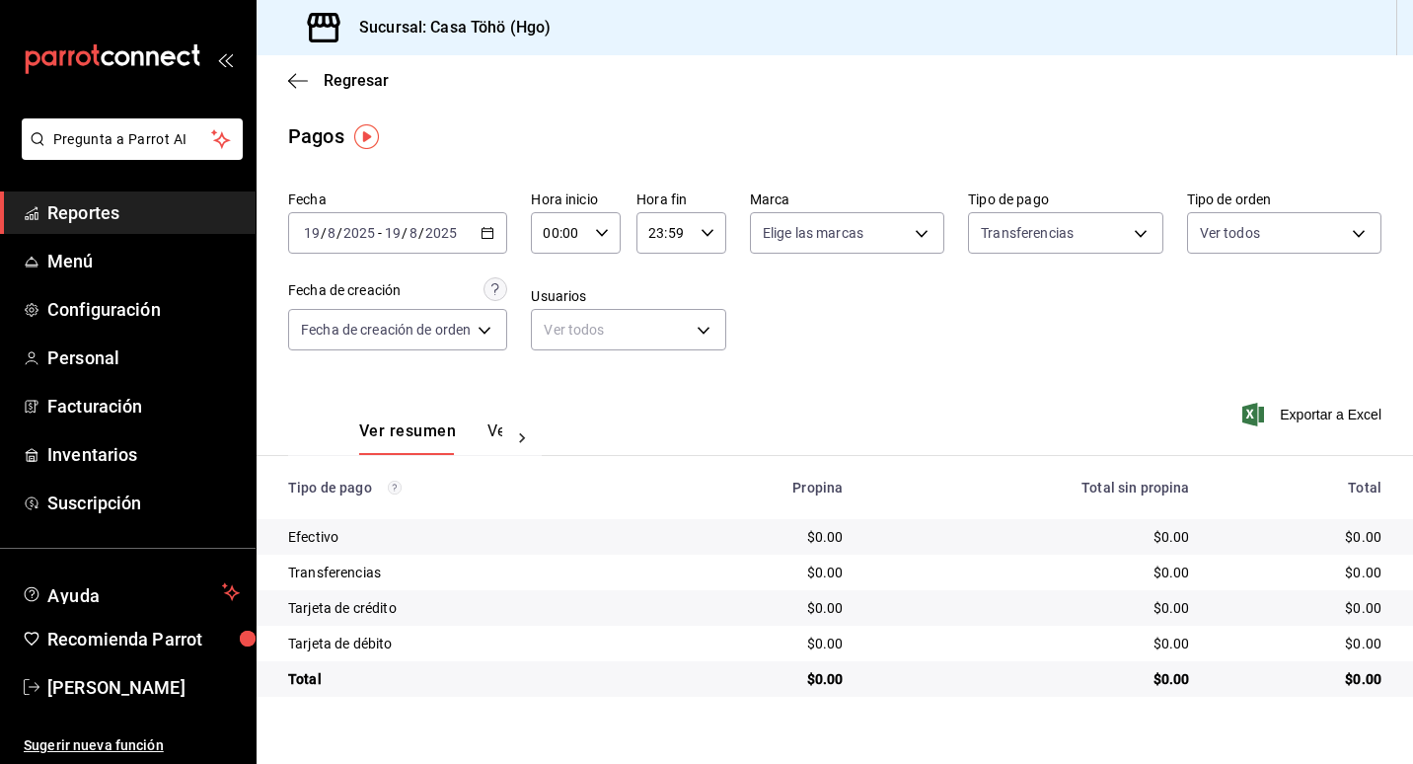
click at [627, 221] on div "Hora inicio 00:00 Hora inicio Hora fin 23:59 Hora fin" at bounding box center [628, 221] width 194 height 63
click at [718, 290] on label "Usuarios" at bounding box center [628, 296] width 194 height 14
click at [878, 294] on div "Fecha [DATE] [DATE] - [DATE] [DATE] Hora inicio 00:00 Hora inicio Hora fin 23:5…" at bounding box center [834, 278] width 1093 height 191
click at [876, 315] on div "Fecha [DATE] [DATE] - [DATE] [DATE] Hora inicio 00:00 Hora inicio Hora fin 23:5…" at bounding box center [834, 278] width 1093 height 191
click at [698, 275] on div "Fecha [DATE] [DATE] - [DATE] [DATE] Hora inicio 00:00 Hora inicio Hora fin 23:5…" at bounding box center [834, 278] width 1093 height 191
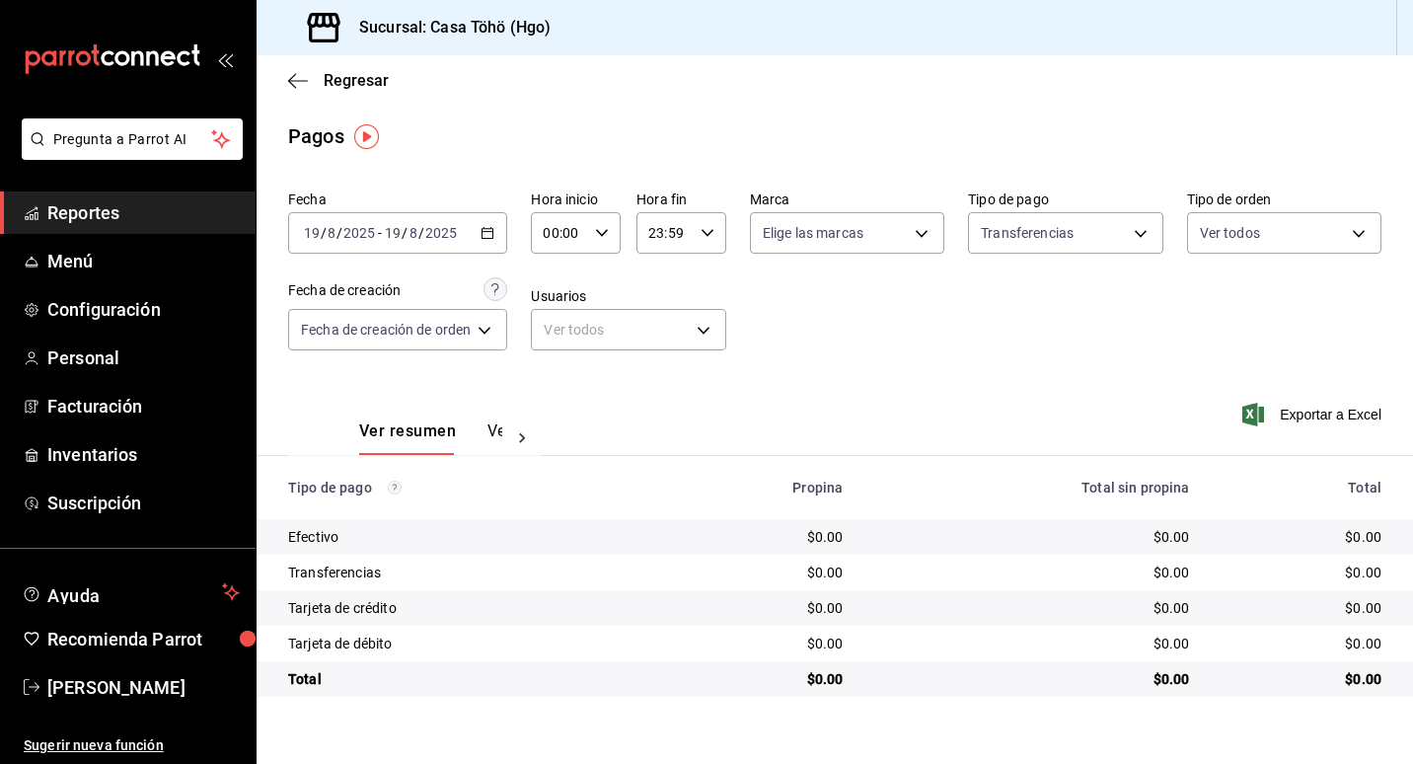
click at [681, 274] on div "Fecha [DATE] [DATE] - [DATE] [DATE] Hora inicio 00:00 Hora inicio Hora fin 23:5…" at bounding box center [834, 278] width 1093 height 191
click at [671, 274] on div "Fecha [DATE] [DATE] - [DATE] [DATE] Hora inicio 00:00 Hora inicio Hora fin 23:5…" at bounding box center [834, 278] width 1093 height 191
click at [678, 273] on div "Fecha [DATE] [DATE] - [DATE] [DATE] Hora inicio 00:00 Hora inicio Hora fin 23:5…" at bounding box center [834, 278] width 1093 height 191
click at [673, 272] on div "Fecha [DATE] [DATE] - [DATE] [DATE] Hora inicio 00:00 Hora inicio Hora fin 23:5…" at bounding box center [834, 278] width 1093 height 191
click at [679, 273] on div "Fecha [DATE] [DATE] - [DATE] [DATE] Hora inicio 00:00 Hora inicio Hora fin 23:5…" at bounding box center [834, 278] width 1093 height 191
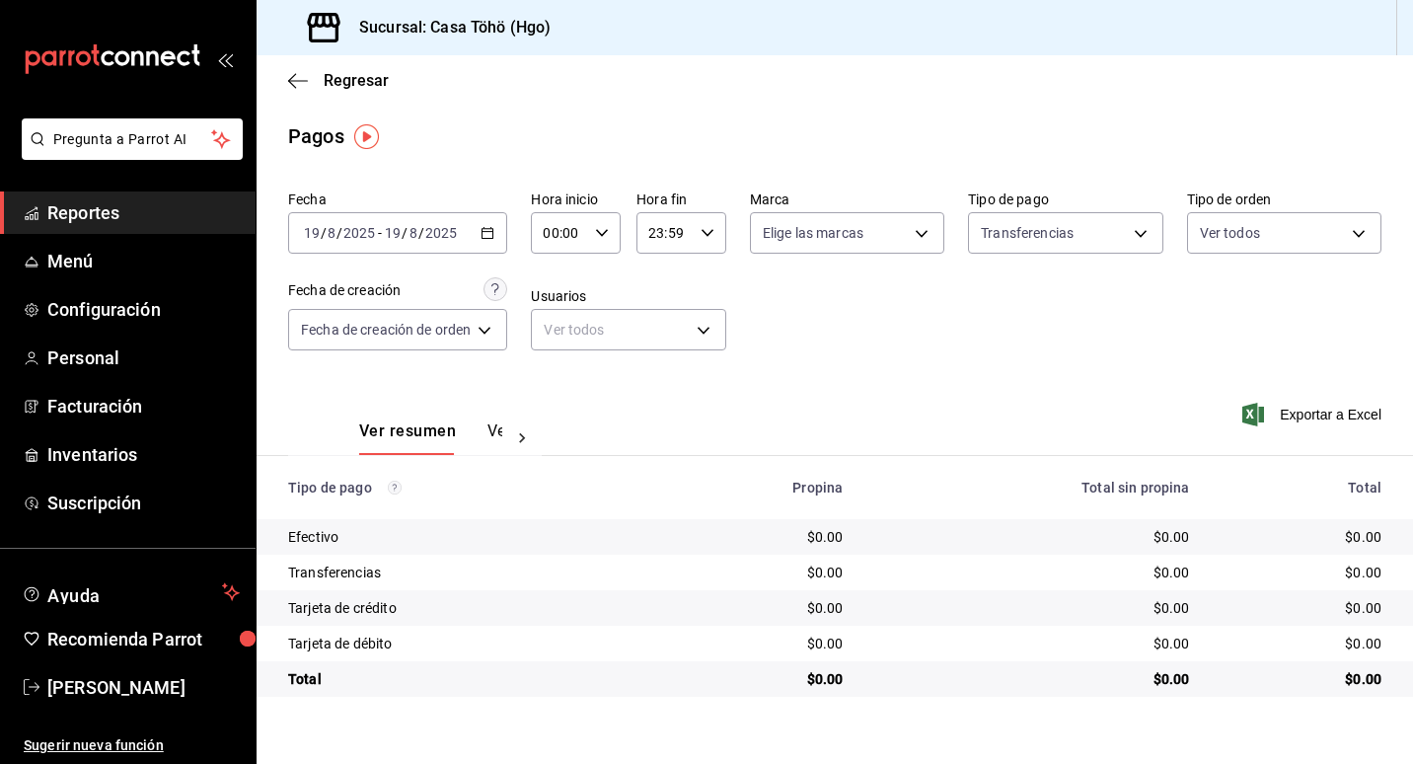
click at [679, 273] on div "Fecha [DATE] [DATE] - [DATE] [DATE] Hora inicio 00:00 Hora inicio Hora fin 23:5…" at bounding box center [834, 278] width 1093 height 191
click at [713, 275] on div "Fecha [DATE] [DATE] - [DATE] [DATE] Hora inicio 00:00 Hora inicio Hora fin 23:5…" at bounding box center [834, 278] width 1093 height 191
click at [734, 237] on div "Fecha [DATE] [DATE] - [DATE] [DATE] Hora inicio 00:00 Hora inicio Hora fin 23:5…" at bounding box center [834, 278] width 1093 height 191
click at [732, 279] on div "Fecha [DATE] [DATE] - [DATE] [DATE] Hora inicio 00:00 Hora inicio Hora fin 23:5…" at bounding box center [834, 278] width 1093 height 191
click at [631, 279] on div "Fecha [DATE] [DATE] - [DATE] [DATE] Hora inicio 00:00 Hora inicio Hora fin 23:5…" at bounding box center [834, 278] width 1093 height 191
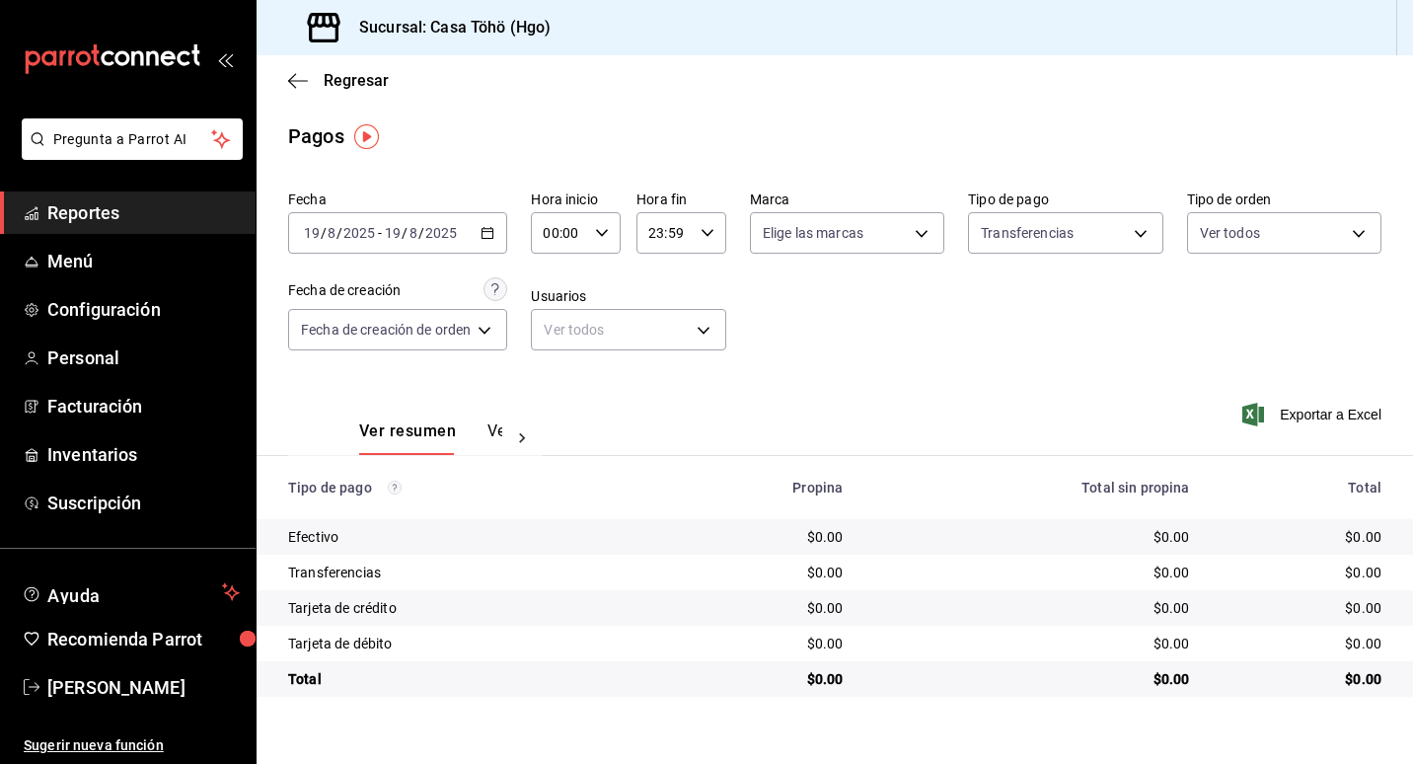
click at [681, 273] on div "Fecha [DATE] [DATE] - [DATE] [DATE] Hora inicio 00:00 Hora inicio Hora fin 23:5…" at bounding box center [834, 278] width 1093 height 191
click at [674, 269] on div "Fecha [DATE] [DATE] - [DATE] [DATE] Hora inicio 00:00 Hora inicio Hora fin 23:5…" at bounding box center [834, 278] width 1093 height 191
click at [672, 275] on div "Fecha [DATE] [DATE] - [DATE] [DATE] Hora inicio 00:00 Hora inicio Hora fin 23:5…" at bounding box center [834, 278] width 1093 height 191
click at [663, 276] on div "Fecha [DATE] [DATE] - [DATE] [DATE] Hora inicio 00:00 Hora inicio Hora fin 23:5…" at bounding box center [834, 278] width 1093 height 191
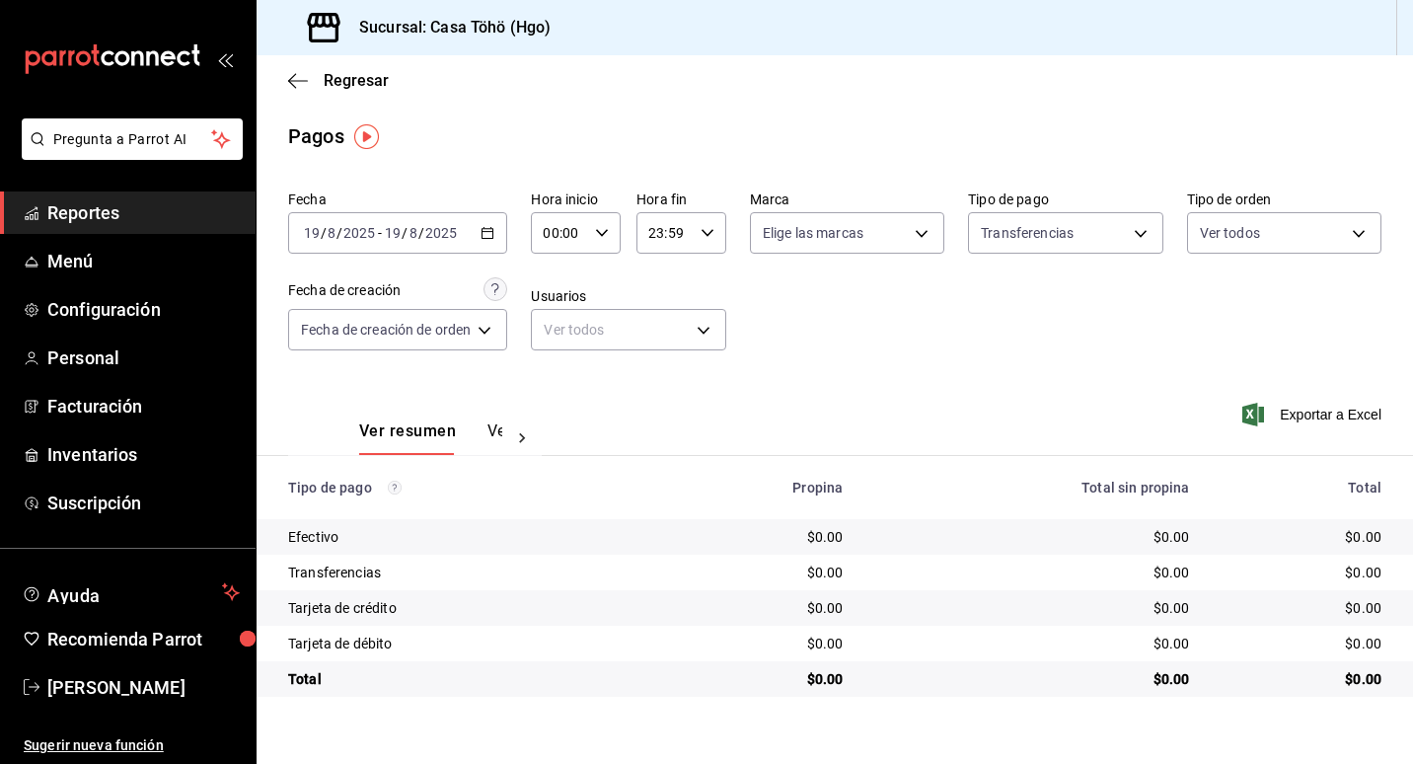
click at [630, 222] on div "Hora inicio 00:00 Hora inicio Hora fin 23:59 Hora fin" at bounding box center [628, 221] width 194 height 63
click at [669, 274] on div "Fecha [DATE] [DATE] - [DATE] [DATE] Hora inicio 00:00 Hora inicio Hora fin 23:5…" at bounding box center [834, 278] width 1093 height 191
click at [677, 274] on div "Fecha [DATE] [DATE] - [DATE] [DATE] Hora inicio 00:00 Hora inicio Hora fin 23:5…" at bounding box center [834, 278] width 1093 height 191
click at [674, 271] on div "Fecha [DATE] [DATE] - [DATE] [DATE] Hora inicio 00:00 Hora inicio Hora fin 23:5…" at bounding box center [834, 278] width 1093 height 191
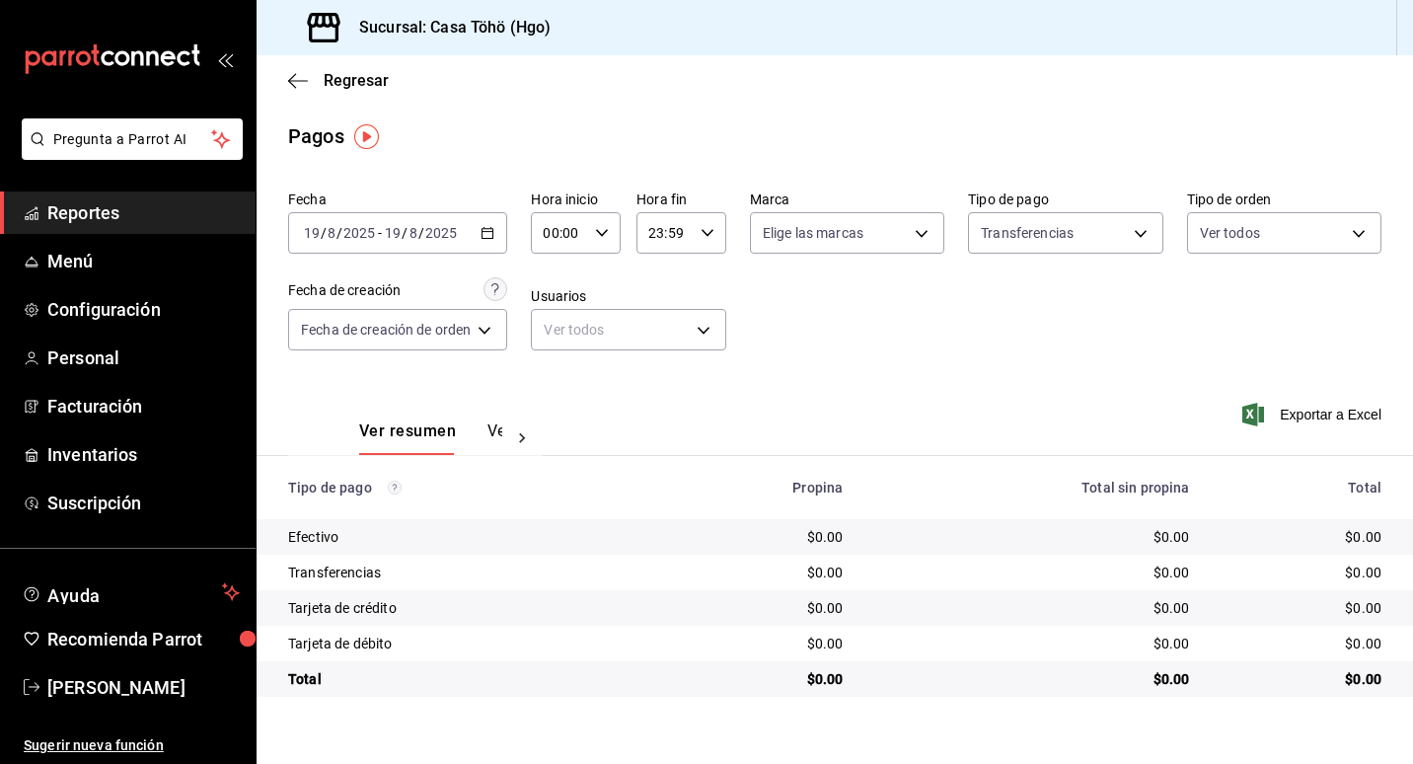
click at [737, 232] on div "Fecha [DATE] [DATE] - [DATE] [DATE] Hora inicio 00:00 Hora inicio Hora fin 23:5…" at bounding box center [834, 278] width 1093 height 191
click at [774, 316] on div "Fecha [DATE] [DATE] - [DATE] [DATE] Hora inicio 00:00 Hora inicio Hora fin 23:5…" at bounding box center [834, 278] width 1093 height 191
click at [675, 276] on div "Fecha [DATE] [DATE] - [DATE] [DATE] Hora inicio 00:00 Hora inicio Hora fin 23:5…" at bounding box center [834, 278] width 1093 height 191
click at [656, 269] on div "Fecha [DATE] [DATE] - [DATE] [DATE] Hora inicio 00:00 Hora inicio Hora fin 23:5…" at bounding box center [834, 278] width 1093 height 191
click at [683, 269] on div "Fecha [DATE] [DATE] - [DATE] [DATE] Hora inicio 00:00 Hora inicio Hora fin 23:5…" at bounding box center [834, 278] width 1093 height 191
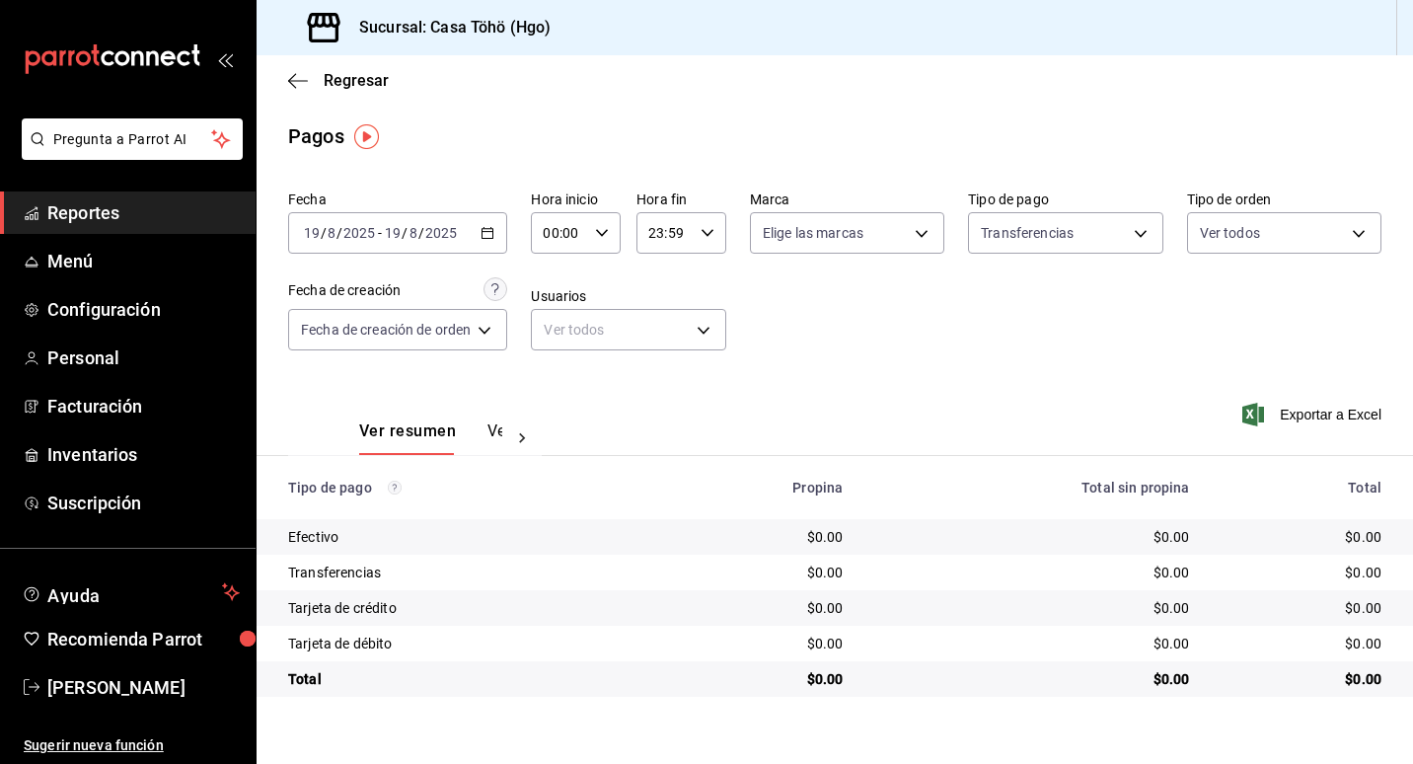
click at [683, 269] on div "Fecha [DATE] [DATE] - [DATE] [DATE] Hora inicio 00:00 Hora inicio Hora fin 23:5…" at bounding box center [834, 278] width 1093 height 191
click at [1156, 313] on div "Fecha [DATE] [DATE] - [DATE] [DATE] Hora inicio 00:00 Hora inicio Hora fin 23:5…" at bounding box center [834, 278] width 1093 height 191
click at [1032, 350] on div "Fecha [DATE] [DATE] - [DATE] [DATE] Hora inicio 00:00 Hora inicio Hora fin 23:5…" at bounding box center [834, 278] width 1093 height 191
click at [861, 355] on div "Fecha [DATE] [DATE] - [DATE] [DATE] Hora inicio 00:00 Hora inicio Hora fin 23:5…" at bounding box center [834, 278] width 1093 height 191
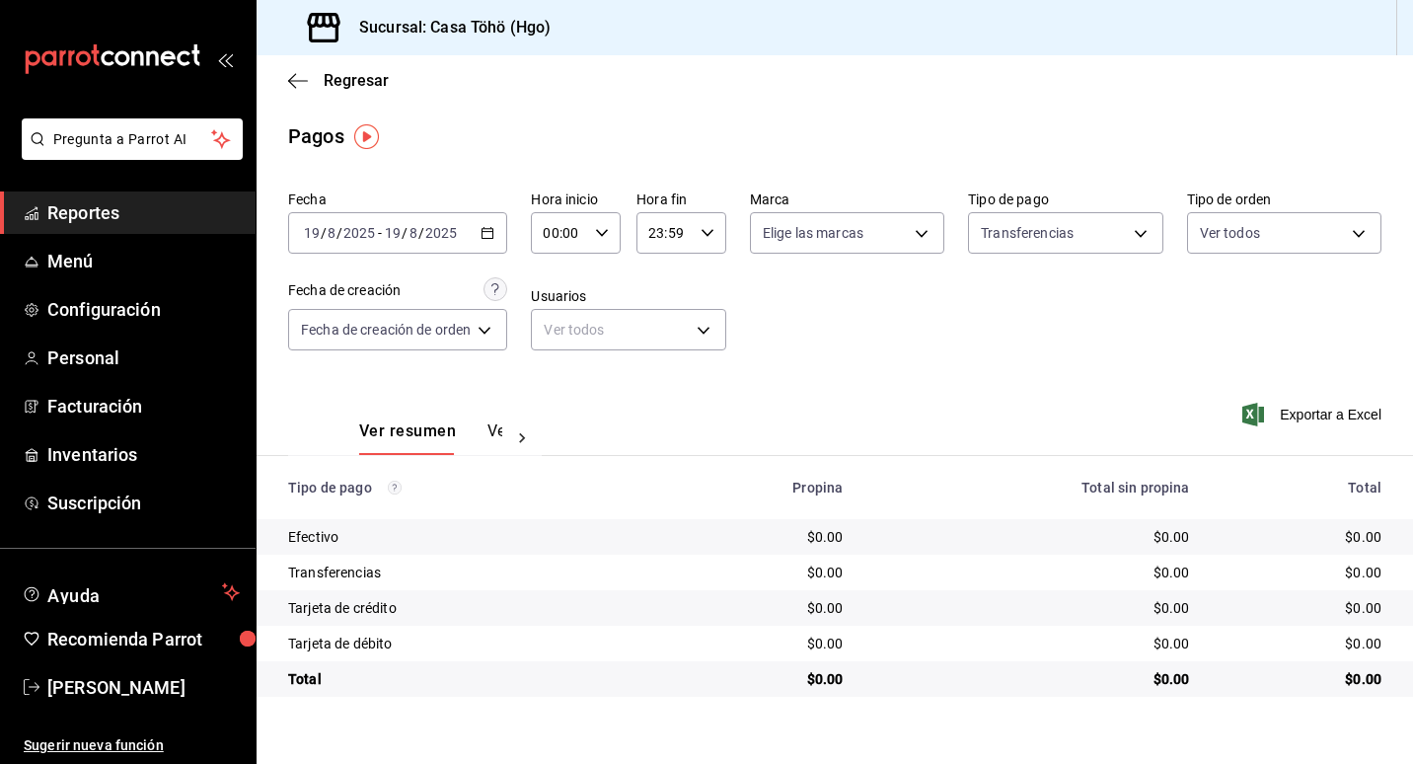
click at [830, 329] on div "Fecha [DATE] [DATE] - [DATE] [DATE] Hora inicio 00:00 Hora inicio Hora fin 23:5…" at bounding box center [834, 278] width 1093 height 191
click at [852, 338] on div "Fecha [DATE] [DATE] - [DATE] [DATE] Hora inicio 00:00 Hora inicio Hora fin 23:5…" at bounding box center [834, 278] width 1093 height 191
click at [839, 334] on div "Fecha [DATE] [DATE] - [DATE] [DATE] Hora inicio 00:00 Hora inicio Hora fin 23:5…" at bounding box center [834, 278] width 1093 height 191
click at [662, 273] on div "Fecha [DATE] [DATE] - [DATE] [DATE] Hora inicio 00:00 Hora inicio Hora fin 23:5…" at bounding box center [834, 278] width 1093 height 191
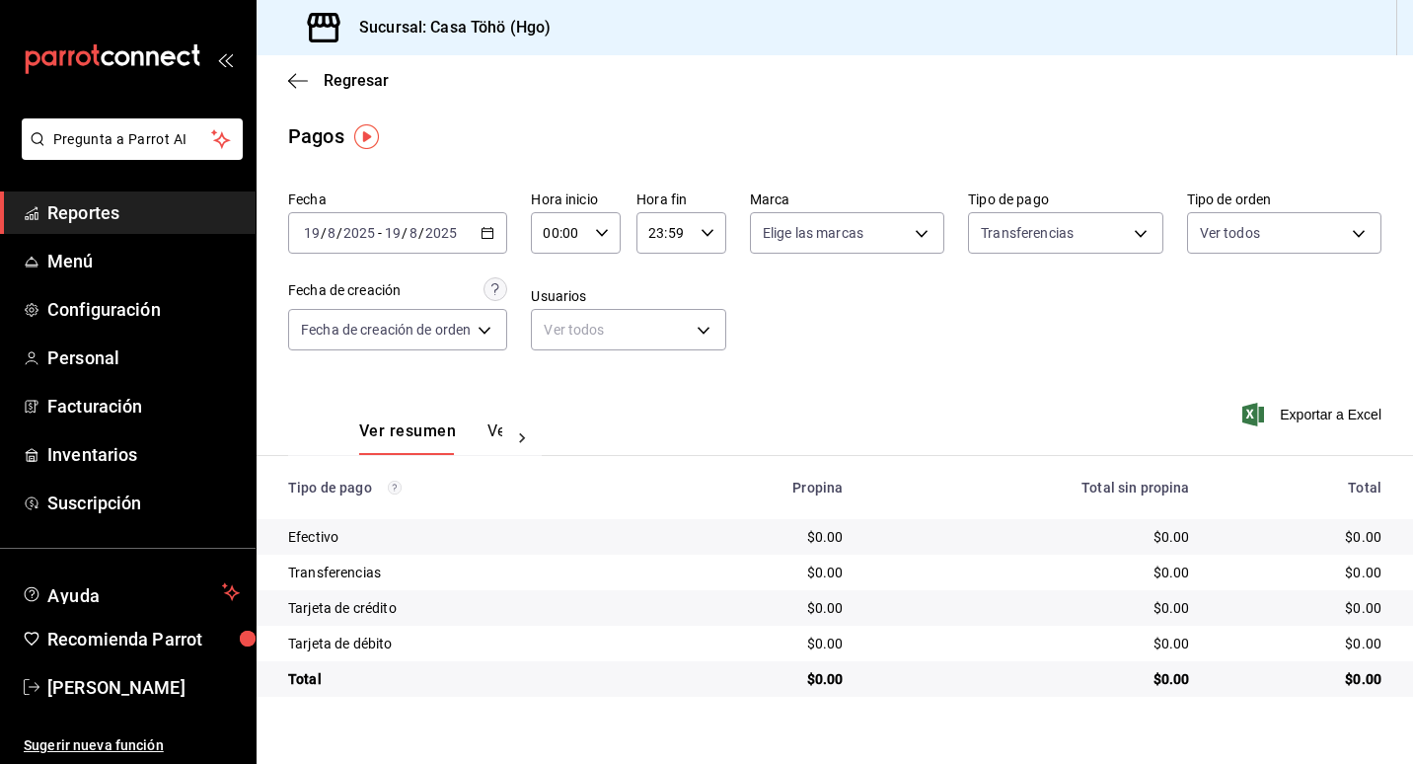
click at [679, 272] on div "Fecha [DATE] [DATE] - [DATE] [DATE] Hora inicio 00:00 Hora inicio Hora fin 23:5…" at bounding box center [834, 278] width 1093 height 191
click at [669, 272] on div "Fecha [DATE] [DATE] - [DATE] [DATE] Hora inicio 00:00 Hora inicio Hora fin 23:5…" at bounding box center [834, 278] width 1093 height 191
click at [670, 270] on div "Fecha [DATE] [DATE] - [DATE] [DATE] Hora inicio 00:00 Hora inicio Hora fin 23:5…" at bounding box center [834, 278] width 1093 height 191
click at [793, 278] on div "Fecha [DATE] [DATE] - [DATE] [DATE] Hora inicio 00:00 Hora inicio Hora fin 23:5…" at bounding box center [834, 278] width 1093 height 191
click at [843, 299] on div "Fecha [DATE] [DATE] - [DATE] [DATE] Hora inicio 00:00 Hora inicio Hora fin 23:5…" at bounding box center [834, 278] width 1093 height 191
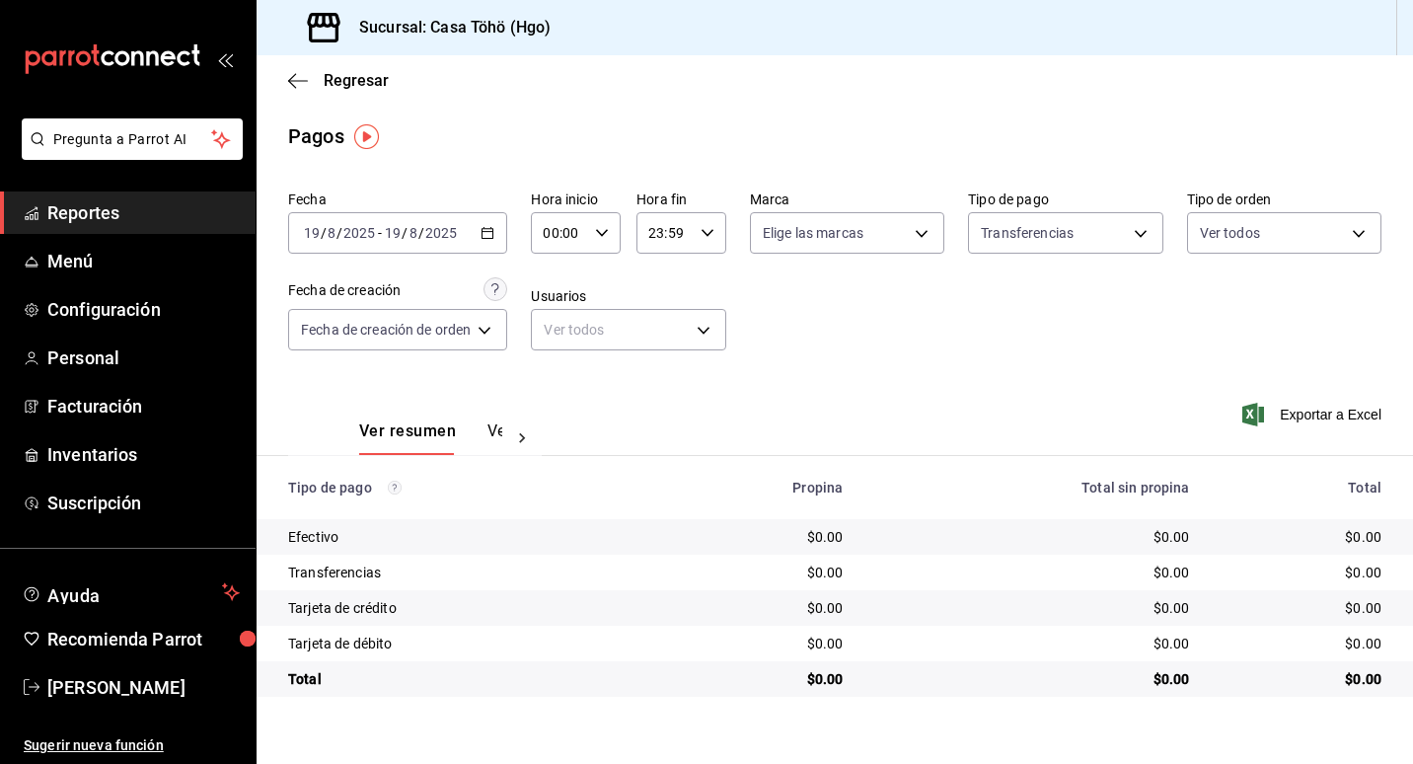
click at [827, 306] on div "Fecha [DATE] [DATE] - [DATE] [DATE] Hora inicio 00:00 Hora inicio Hora fin 23:5…" at bounding box center [834, 278] width 1093 height 191
click at [834, 270] on div "Fecha [DATE] [DATE] - [DATE] [DATE] Hora inicio 00:00 Hora inicio Hora fin 23:5…" at bounding box center [834, 278] width 1093 height 191
click at [835, 333] on div "Fecha [DATE] [DATE] - [DATE] [DATE] Hora inicio 00:00 Hora inicio Hora fin 23:5…" at bounding box center [834, 278] width 1093 height 191
click at [830, 316] on div "Fecha [DATE] [DATE] - [DATE] [DATE] Hora inicio 00:00 Hora inicio Hora fin 23:5…" at bounding box center [834, 278] width 1093 height 191
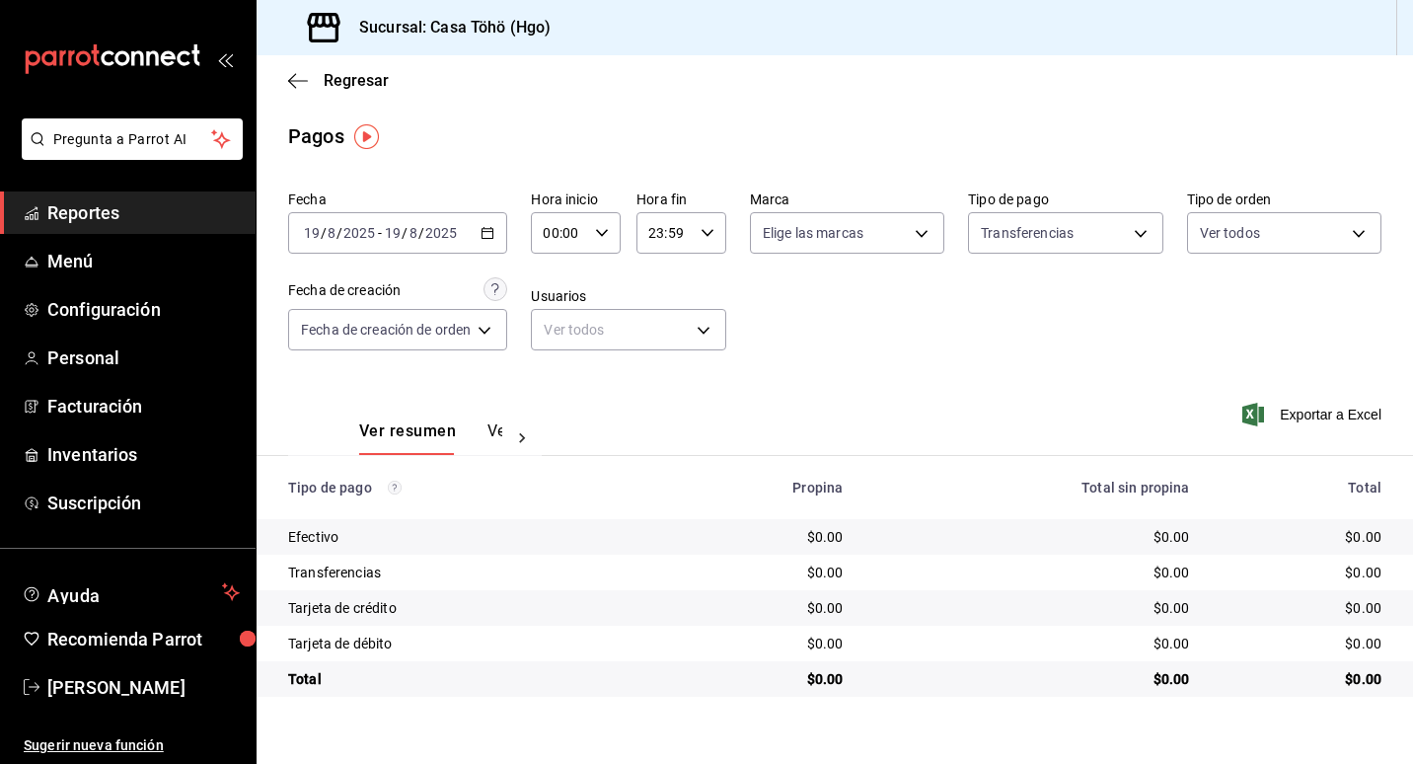
click at [830, 323] on div "Fecha [DATE] [DATE] - [DATE] [DATE] Hora inicio 00:00 Hora inicio Hora fin 23:5…" at bounding box center [834, 278] width 1093 height 191
click at [569, 392] on div "Ver resumen Ver pagos Exportar a Excel" at bounding box center [835, 426] width 1157 height 105
click at [801, 320] on div "Fecha [DATE] [DATE] - [DATE] [DATE] Hora inicio 00:00 Hora inicio Hora fin 23:5…" at bounding box center [834, 278] width 1093 height 191
click at [822, 320] on div "Fecha [DATE] [DATE] - [DATE] [DATE] Hora inicio 00:00 Hora inicio Hora fin 23:5…" at bounding box center [834, 278] width 1093 height 191
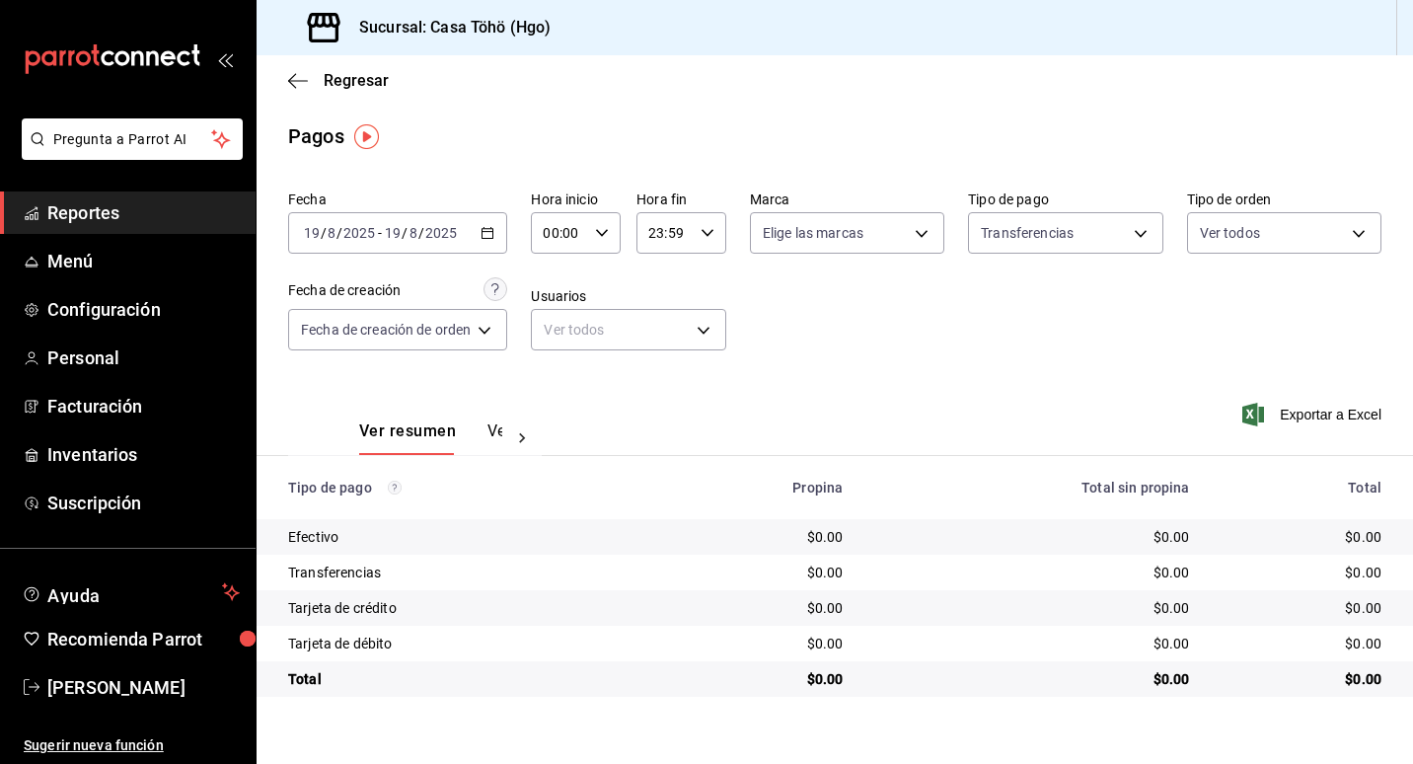
click at [818, 295] on div "Fecha [DATE] [DATE] - [DATE] [DATE] Hora inicio 00:00 Hora inicio Hora fin 23:5…" at bounding box center [834, 278] width 1093 height 191
click at [826, 312] on div "Fecha [DATE] [DATE] - [DATE] [DATE] Hora inicio 00:00 Hora inicio Hora fin 23:5…" at bounding box center [834, 278] width 1093 height 191
